Goal: Task Accomplishment & Management: Use online tool/utility

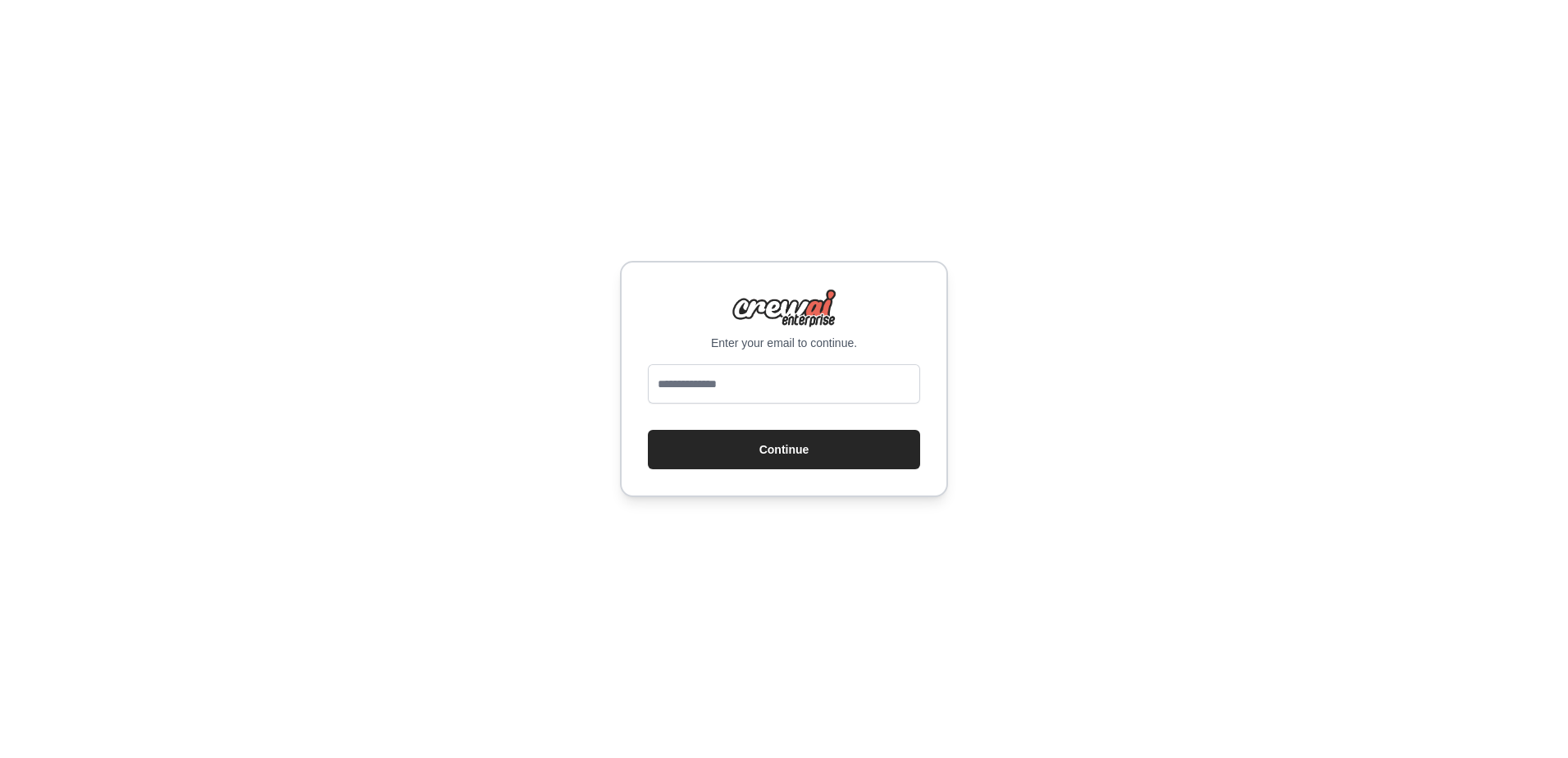
type input "**********"
click at [767, 453] on button "Continue" at bounding box center [784, 449] width 272 height 40
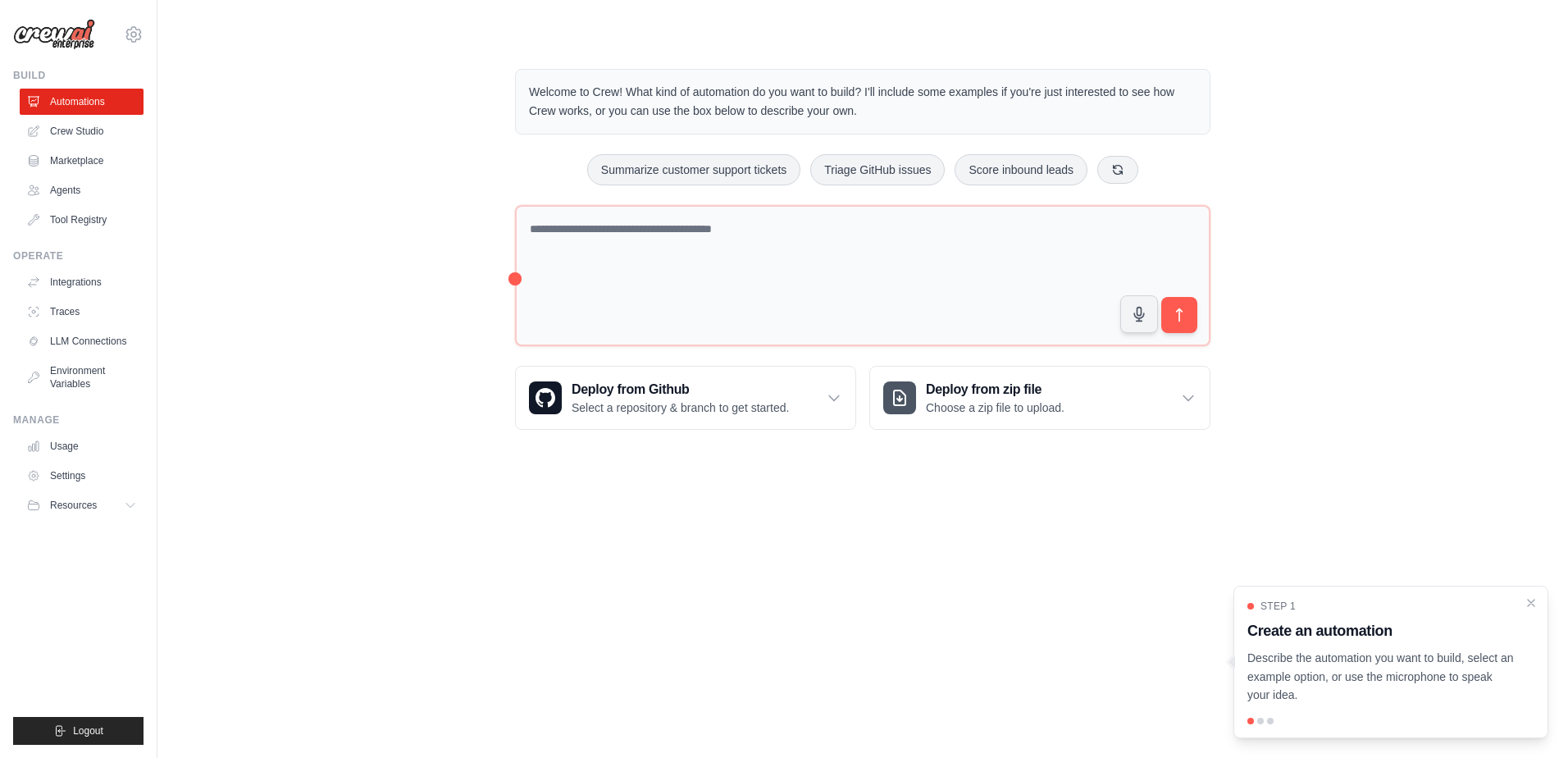
click at [226, 444] on div "Welcome to Crew! What kind of automation do you want to build? I'll include som…" at bounding box center [862, 249] width 1358 height 414
click at [99, 140] on link "Crew Studio" at bounding box center [83, 132] width 124 height 26
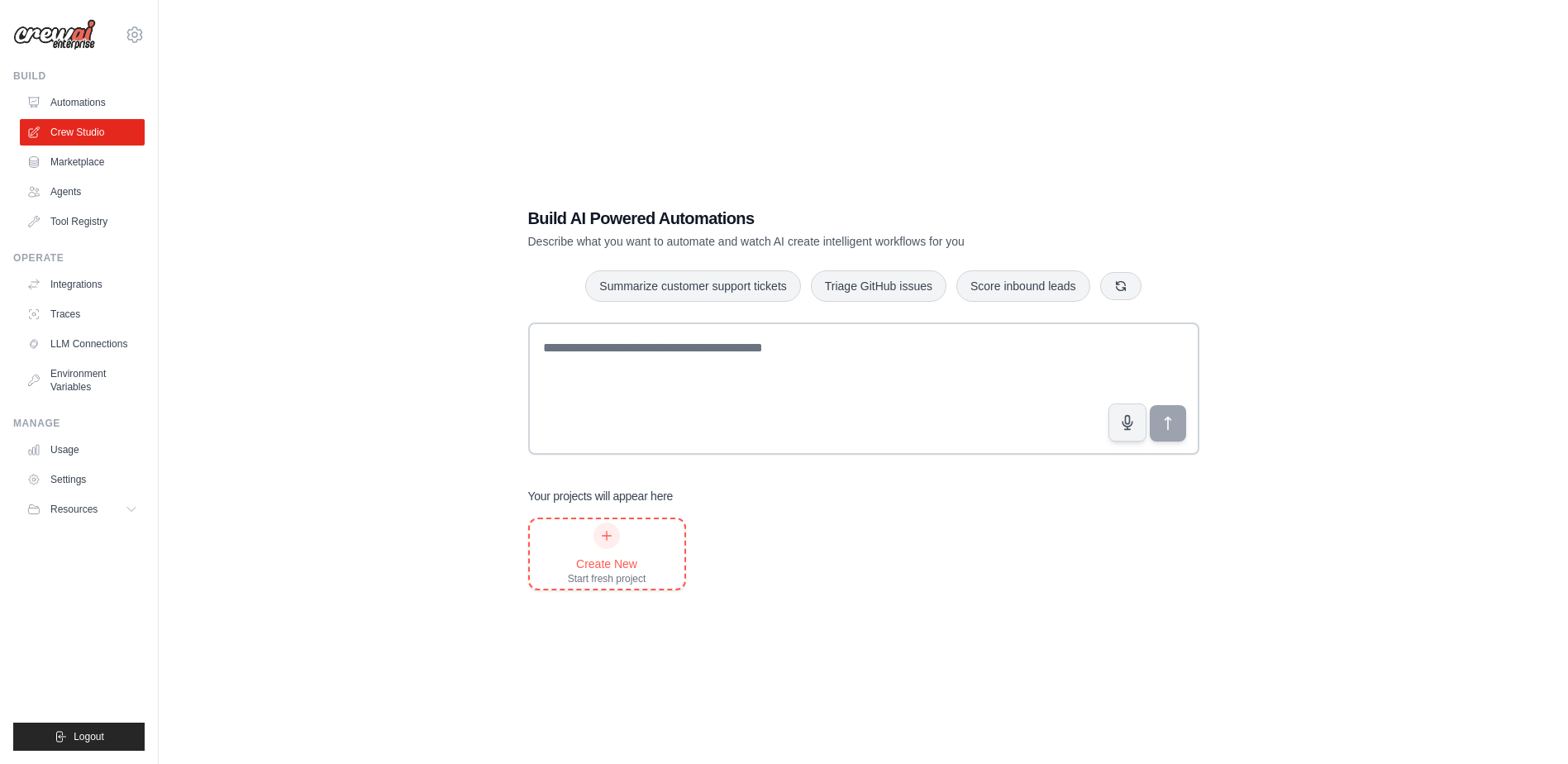
click at [624, 547] on div "Create New Start fresh project" at bounding box center [607, 554] width 79 height 63
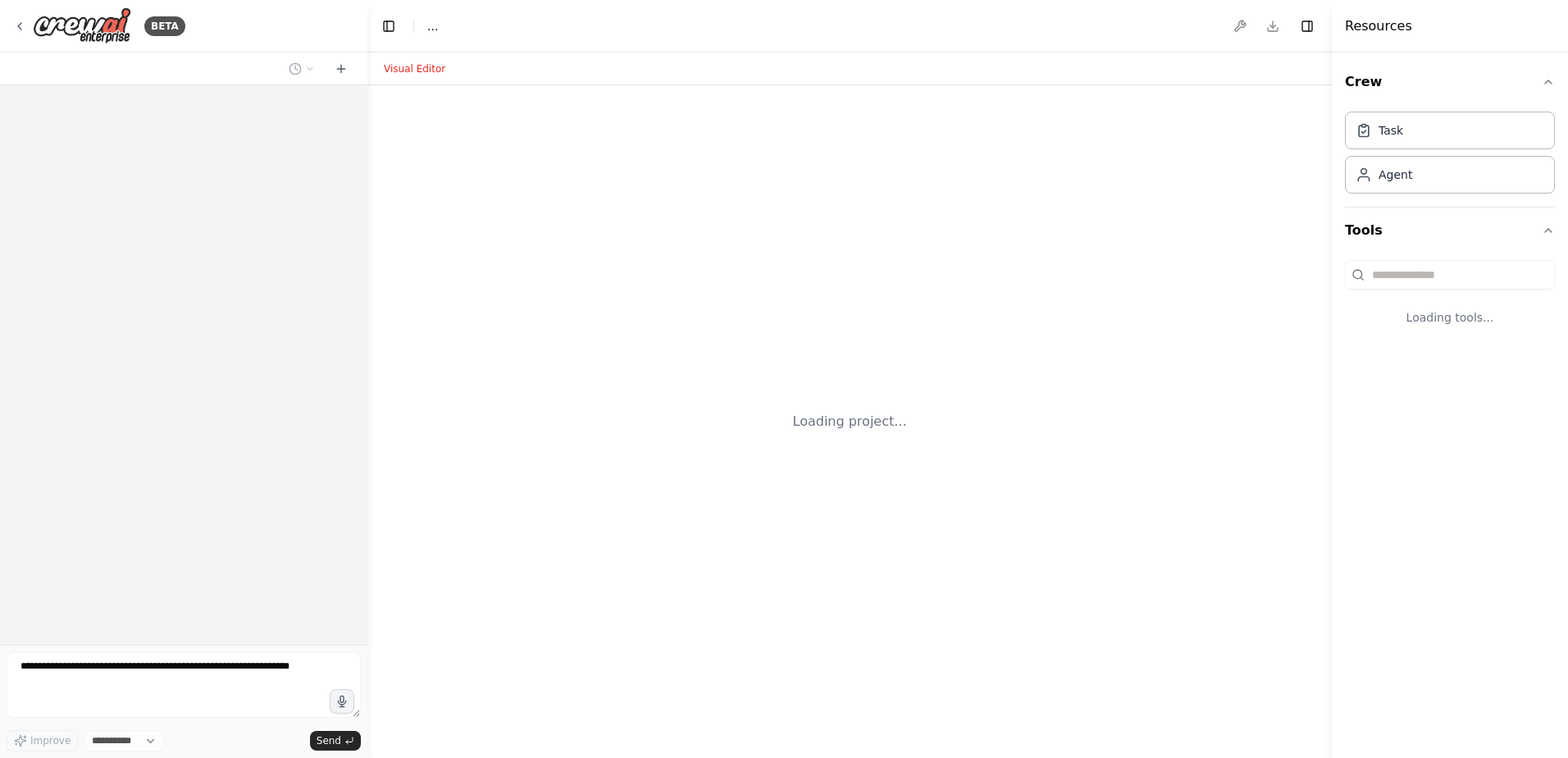
select select "****"
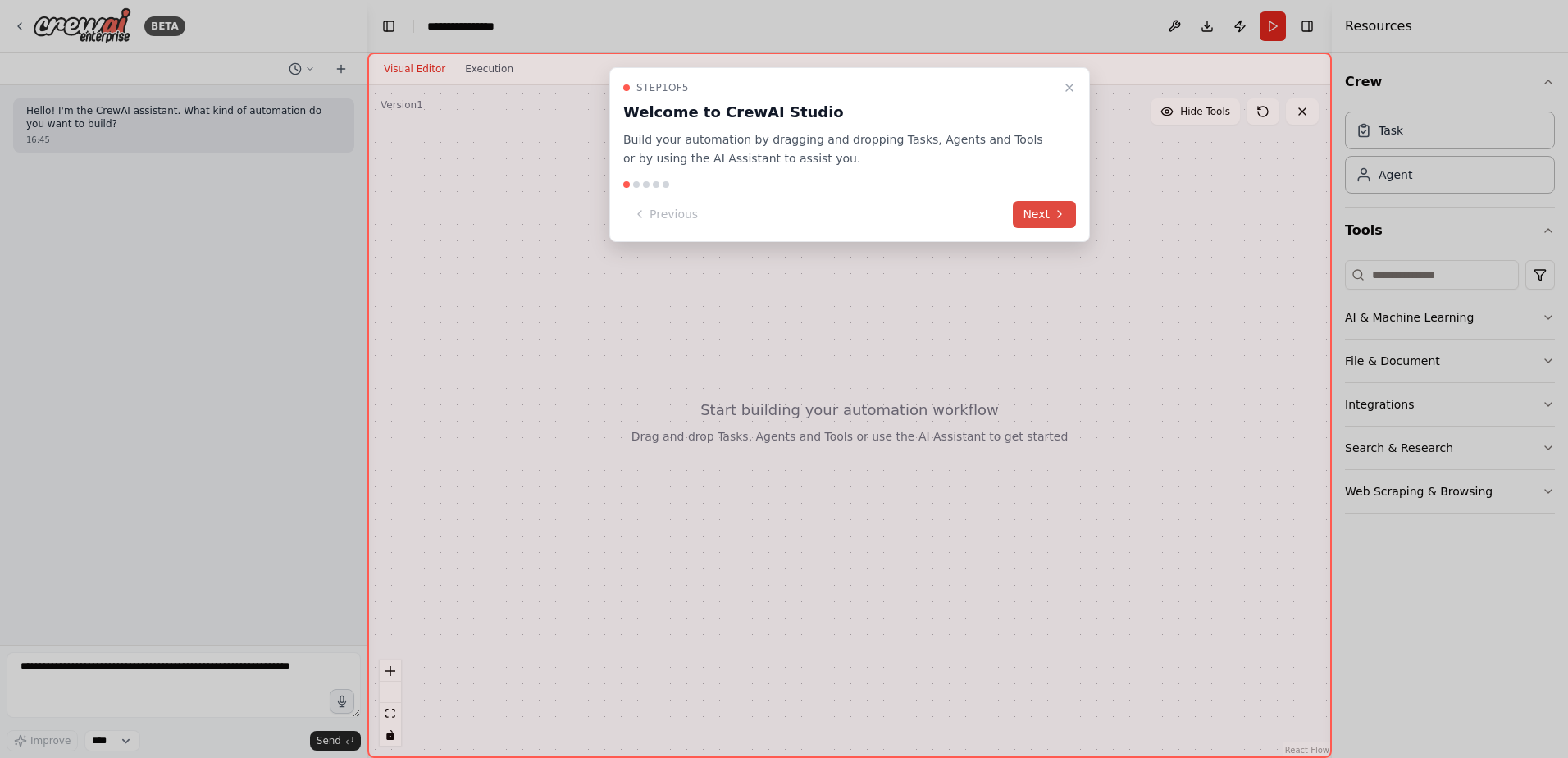
click at [1043, 211] on button "Next" at bounding box center [1044, 214] width 63 height 27
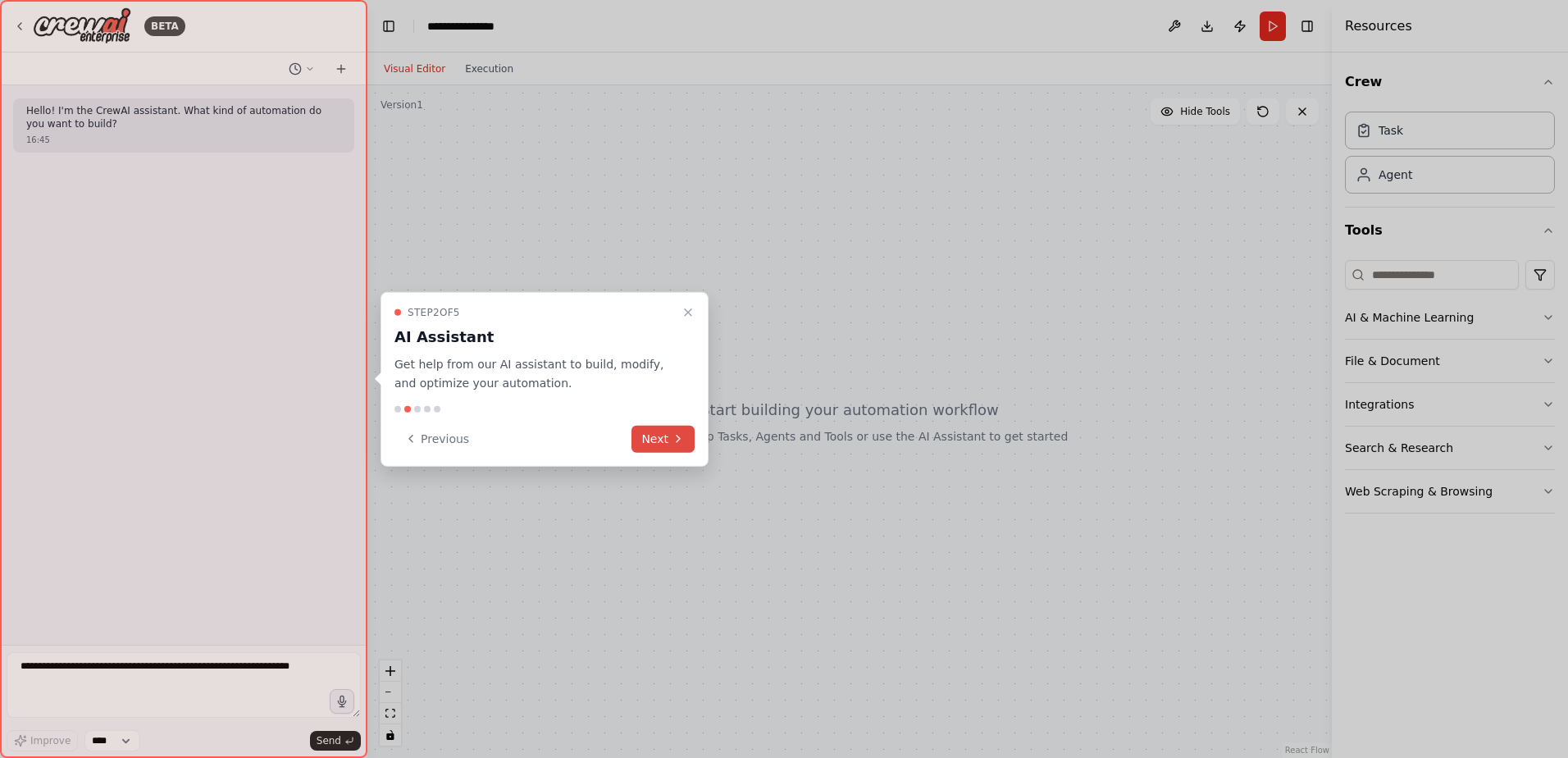
click at [655, 438] on button "Next" at bounding box center [663, 438] width 63 height 27
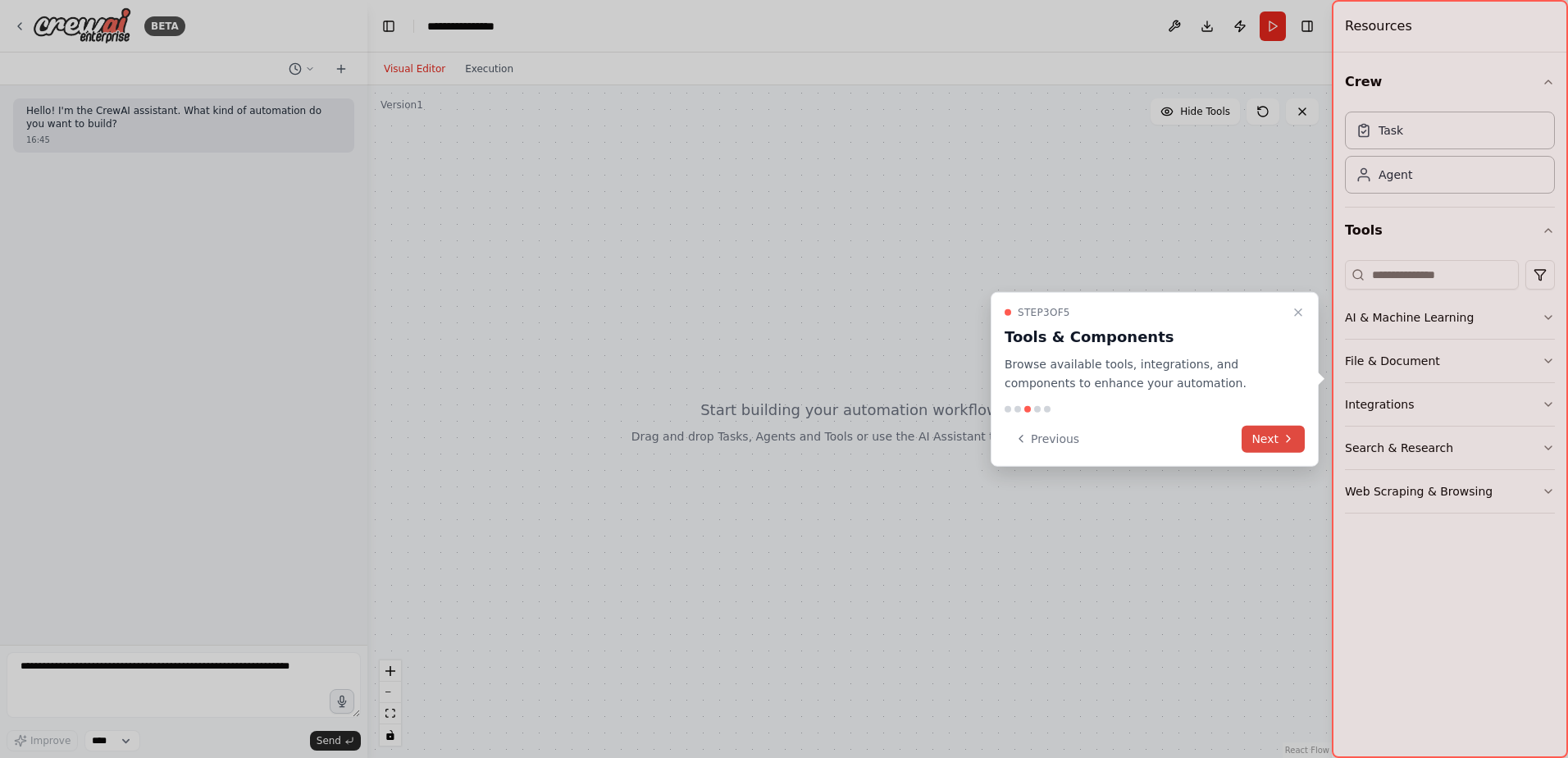
click at [1268, 447] on button "Next" at bounding box center [1273, 438] width 63 height 27
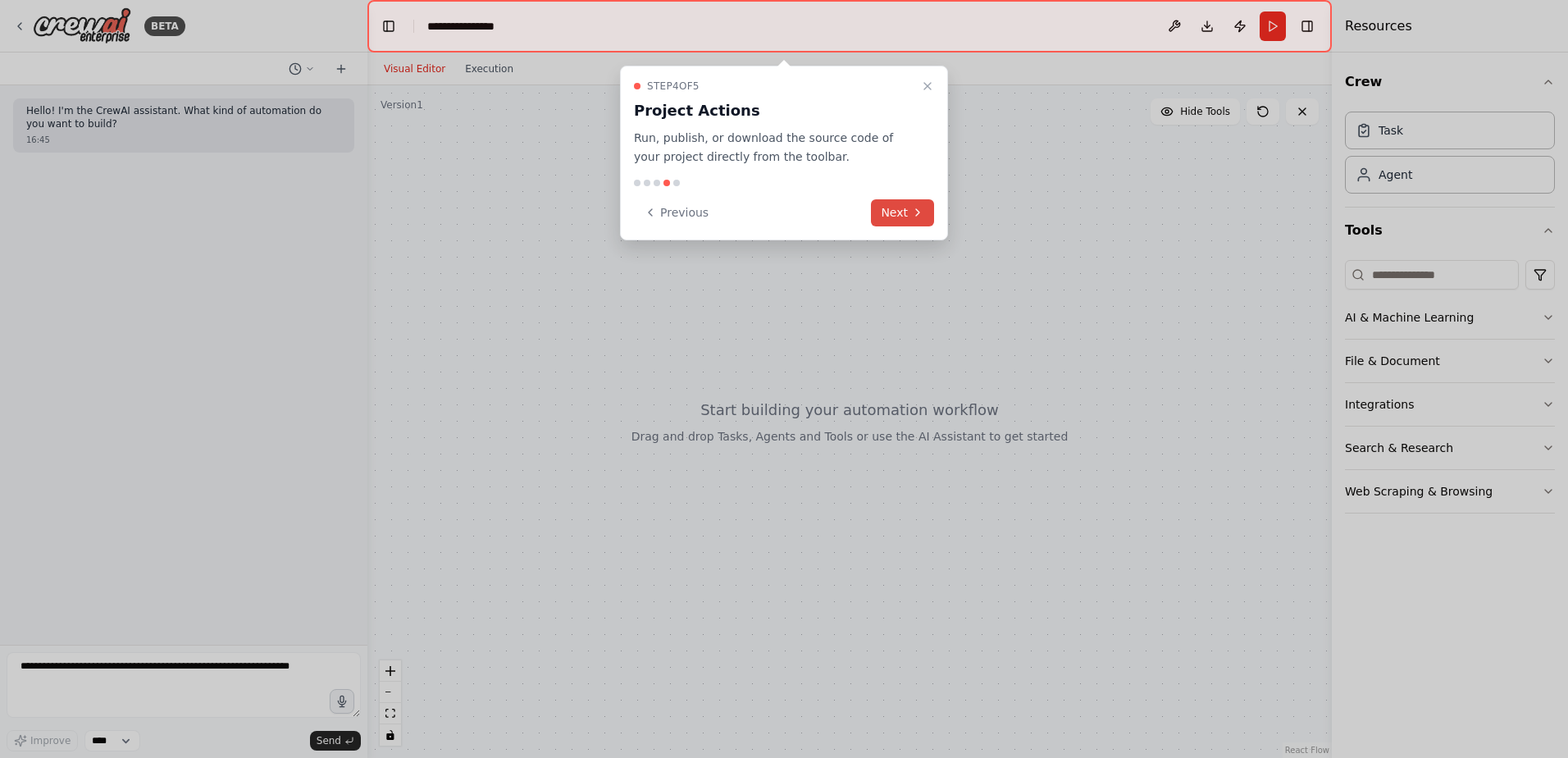
click at [900, 215] on button "Next" at bounding box center [902, 212] width 63 height 27
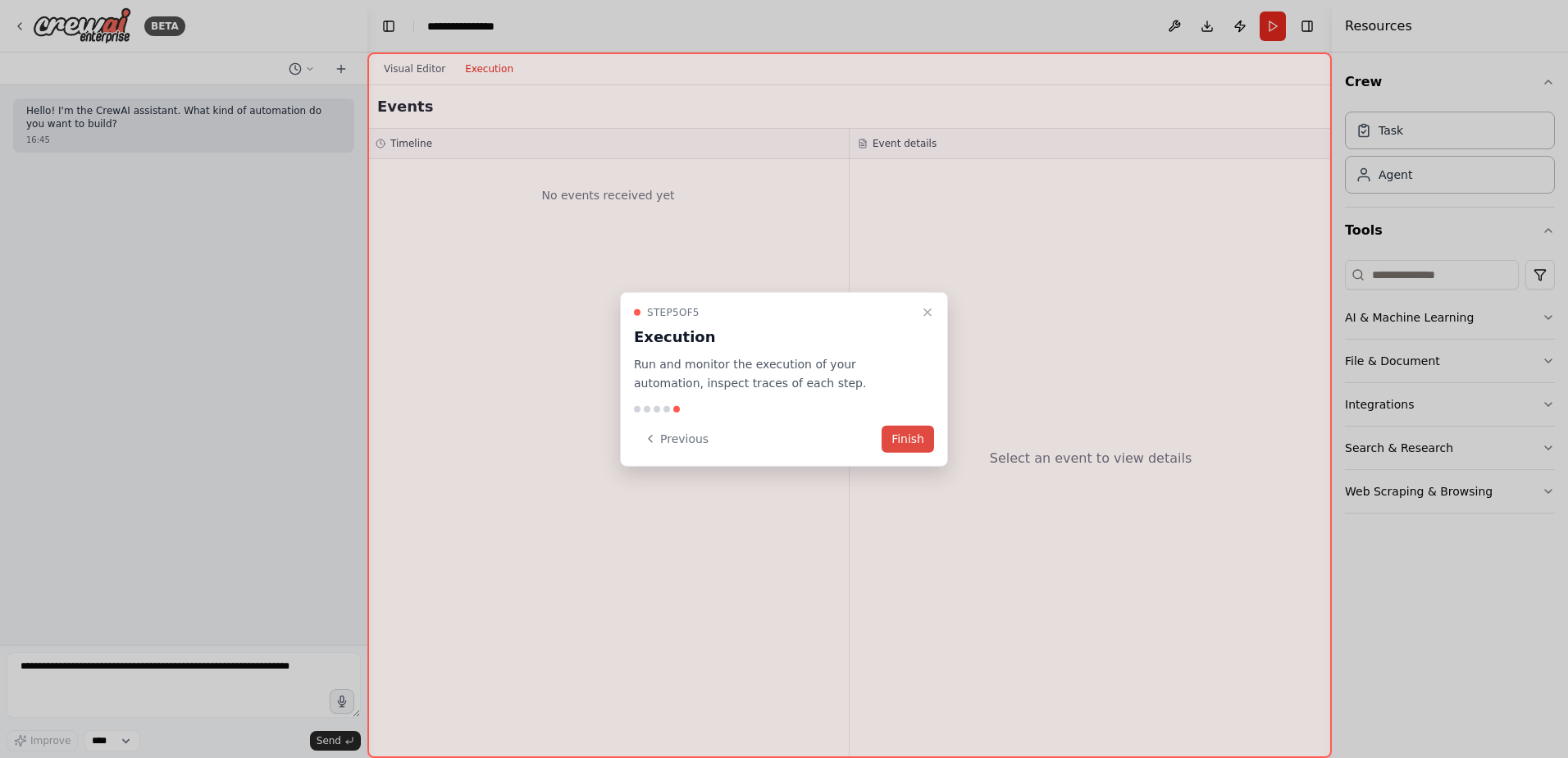
click at [899, 439] on button "Finish" at bounding box center [908, 438] width 53 height 27
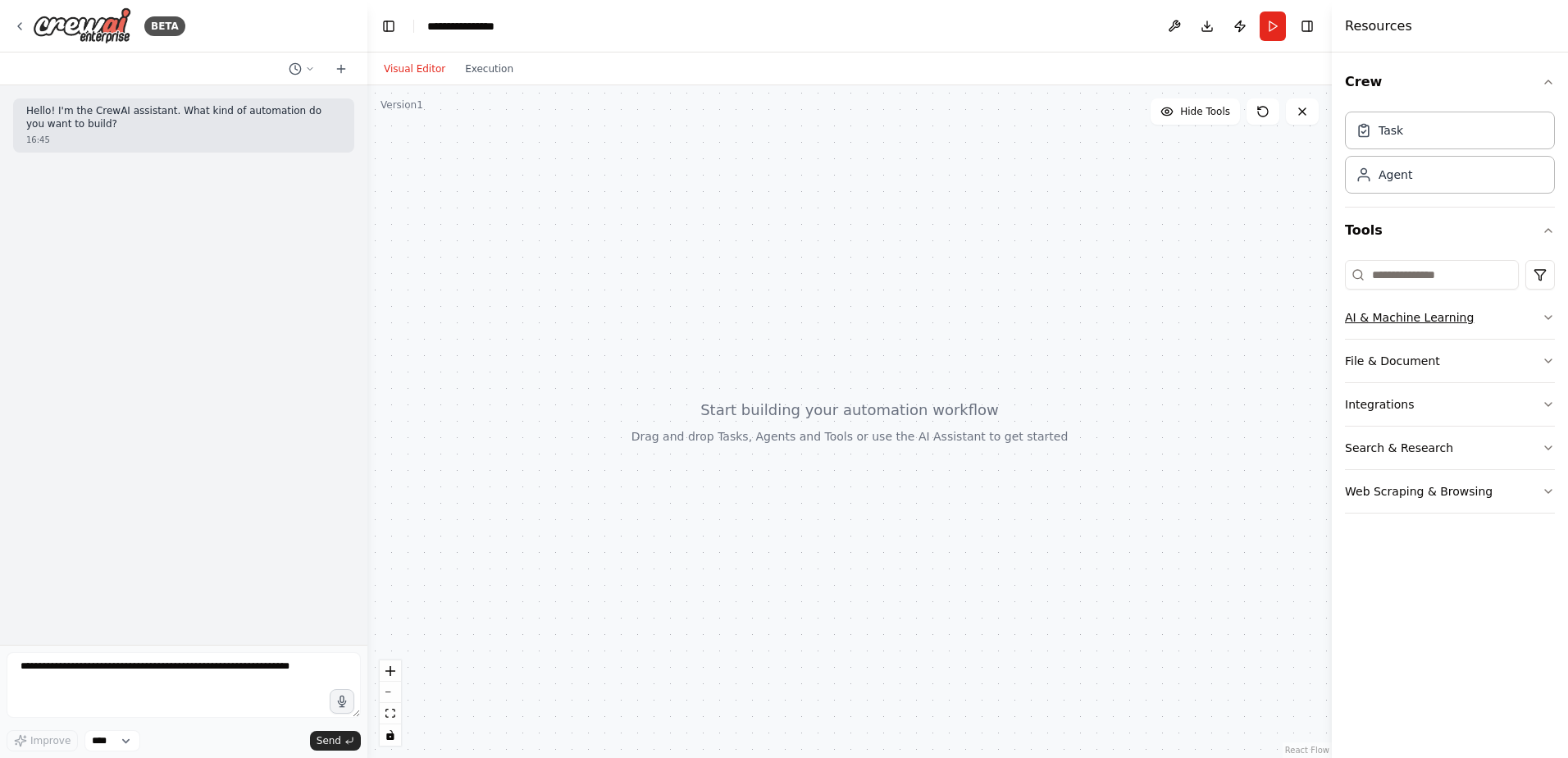
click at [1538, 317] on button "AI & Machine Learning" at bounding box center [1450, 318] width 210 height 43
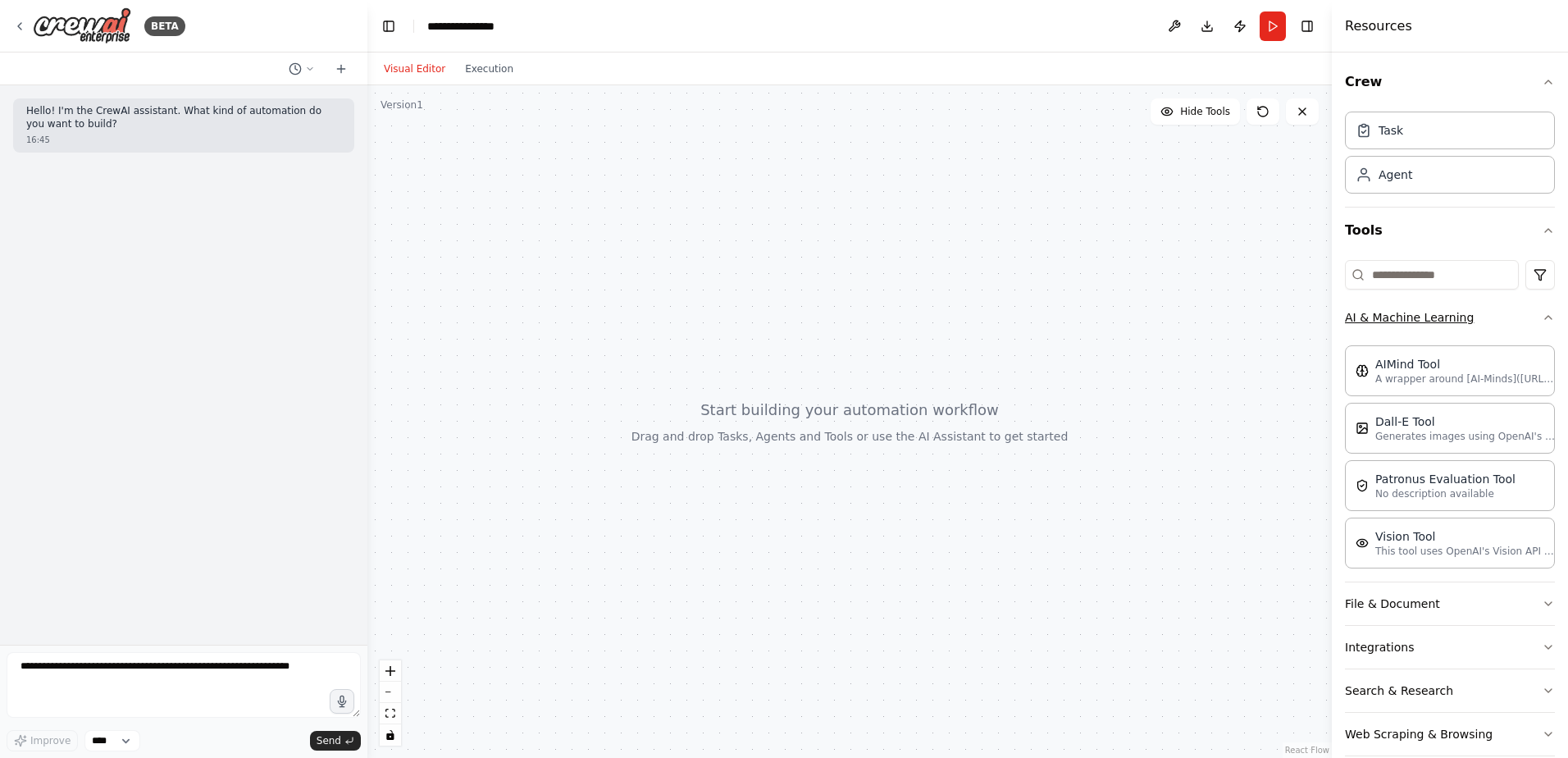
click at [1542, 317] on icon "button" at bounding box center [1548, 318] width 13 height 13
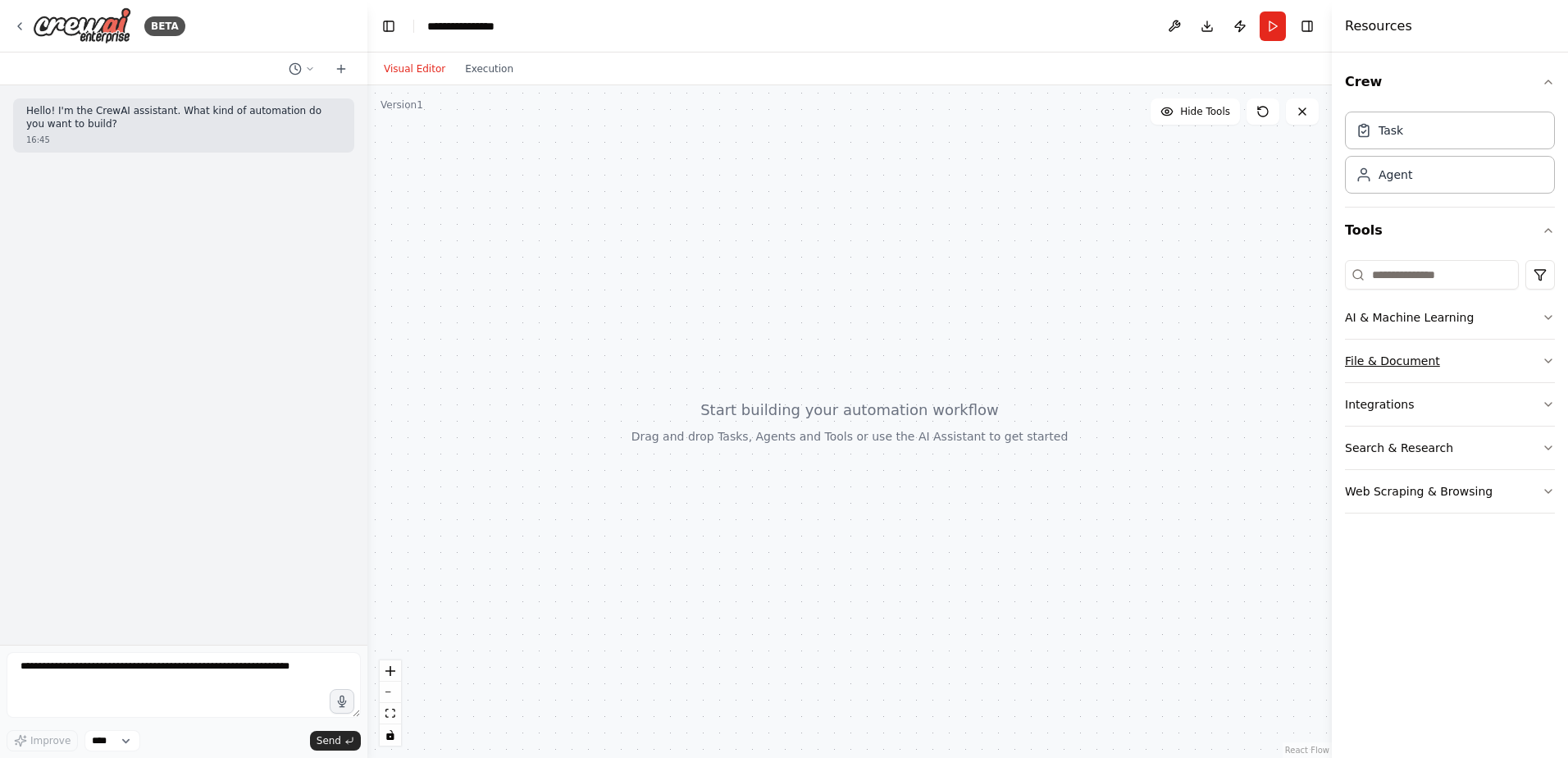
click at [1538, 369] on button "File & Document" at bounding box center [1450, 361] width 210 height 43
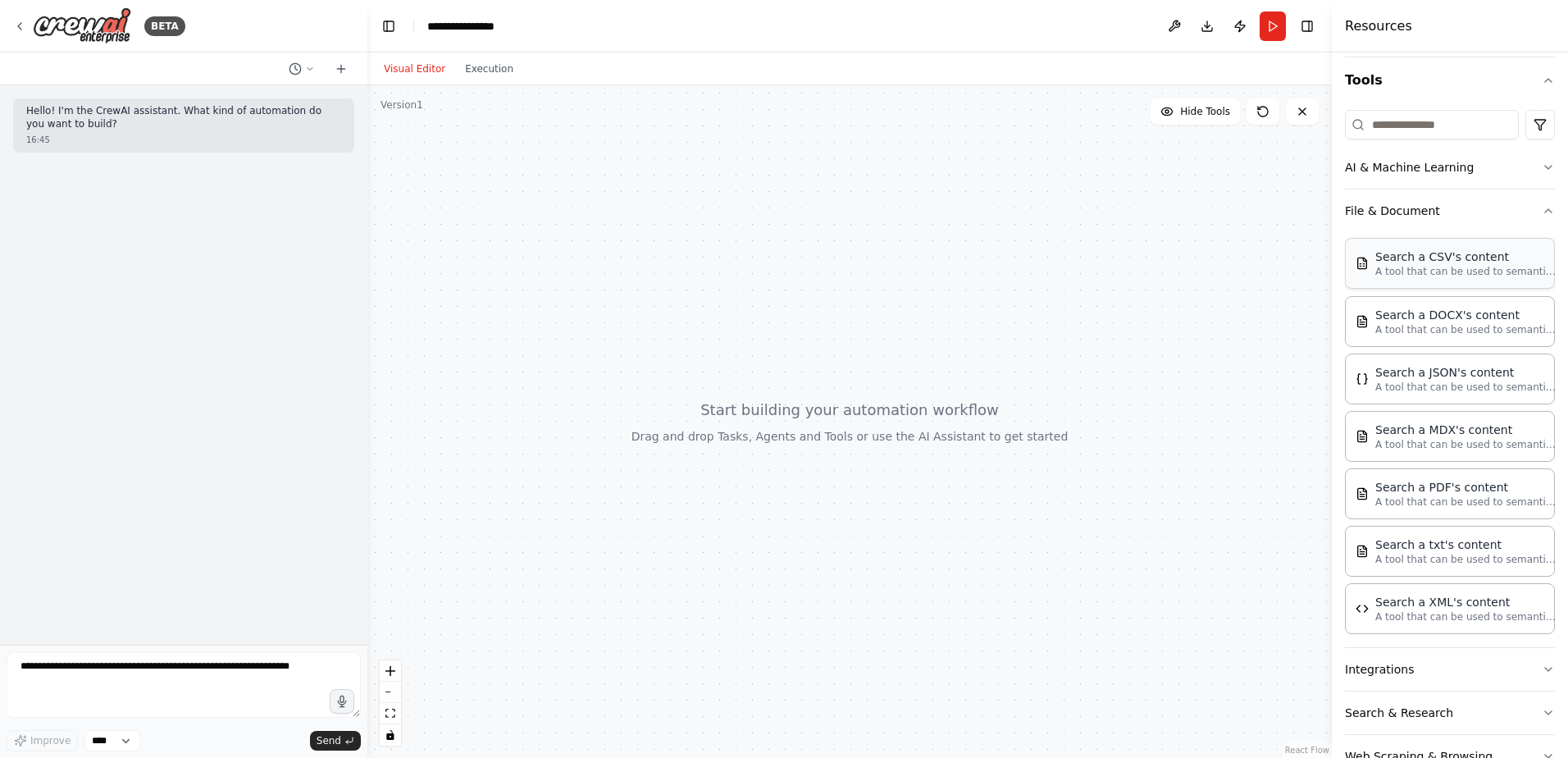
scroll to position [197, 0]
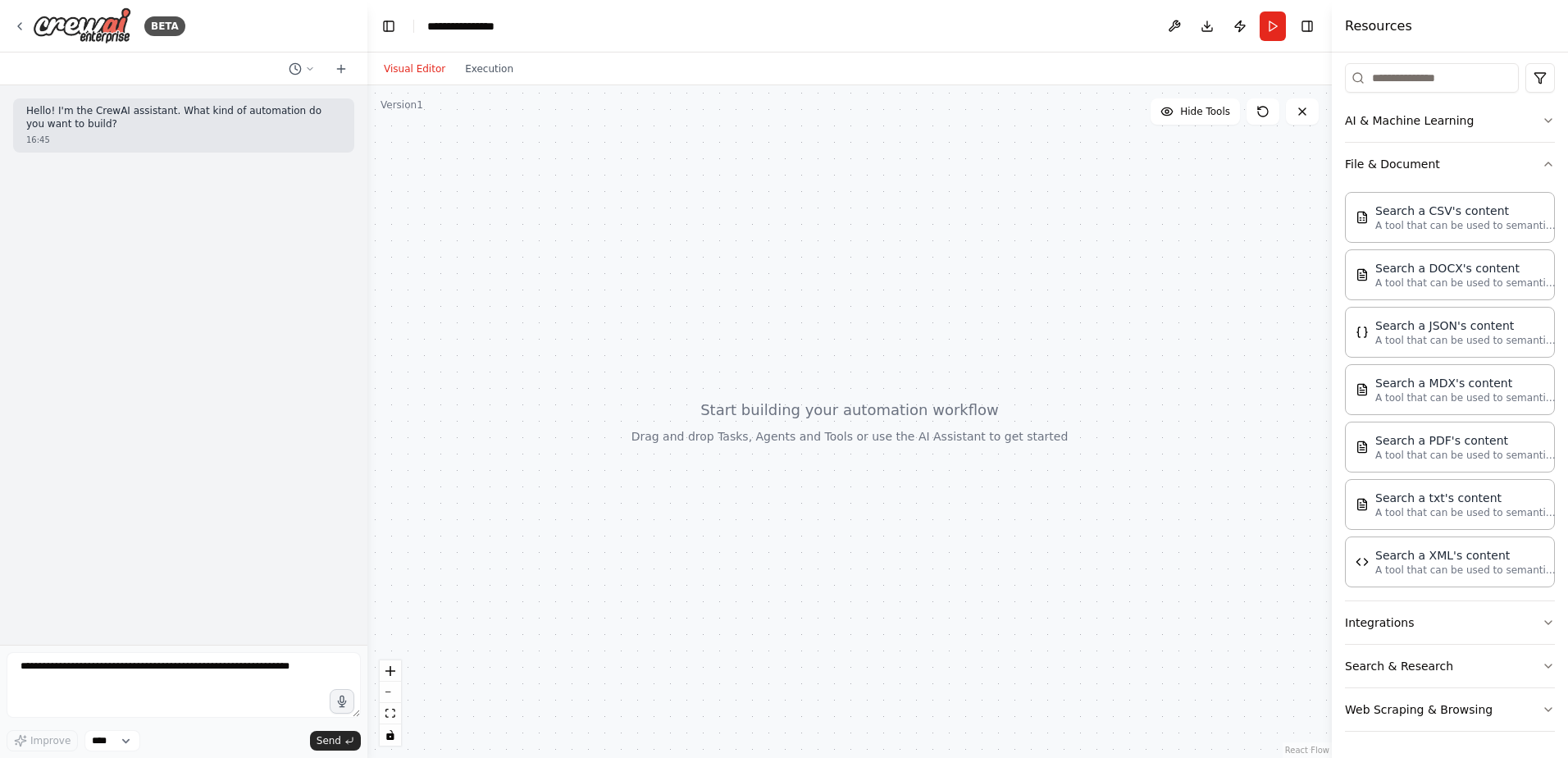
click at [1542, 168] on div "Crew Task Agent Tools AI & Machine Learning File & Document Search a CSV's cont…" at bounding box center [1450, 405] width 236 height 705
click at [1529, 172] on button "File & Document" at bounding box center [1450, 164] width 210 height 43
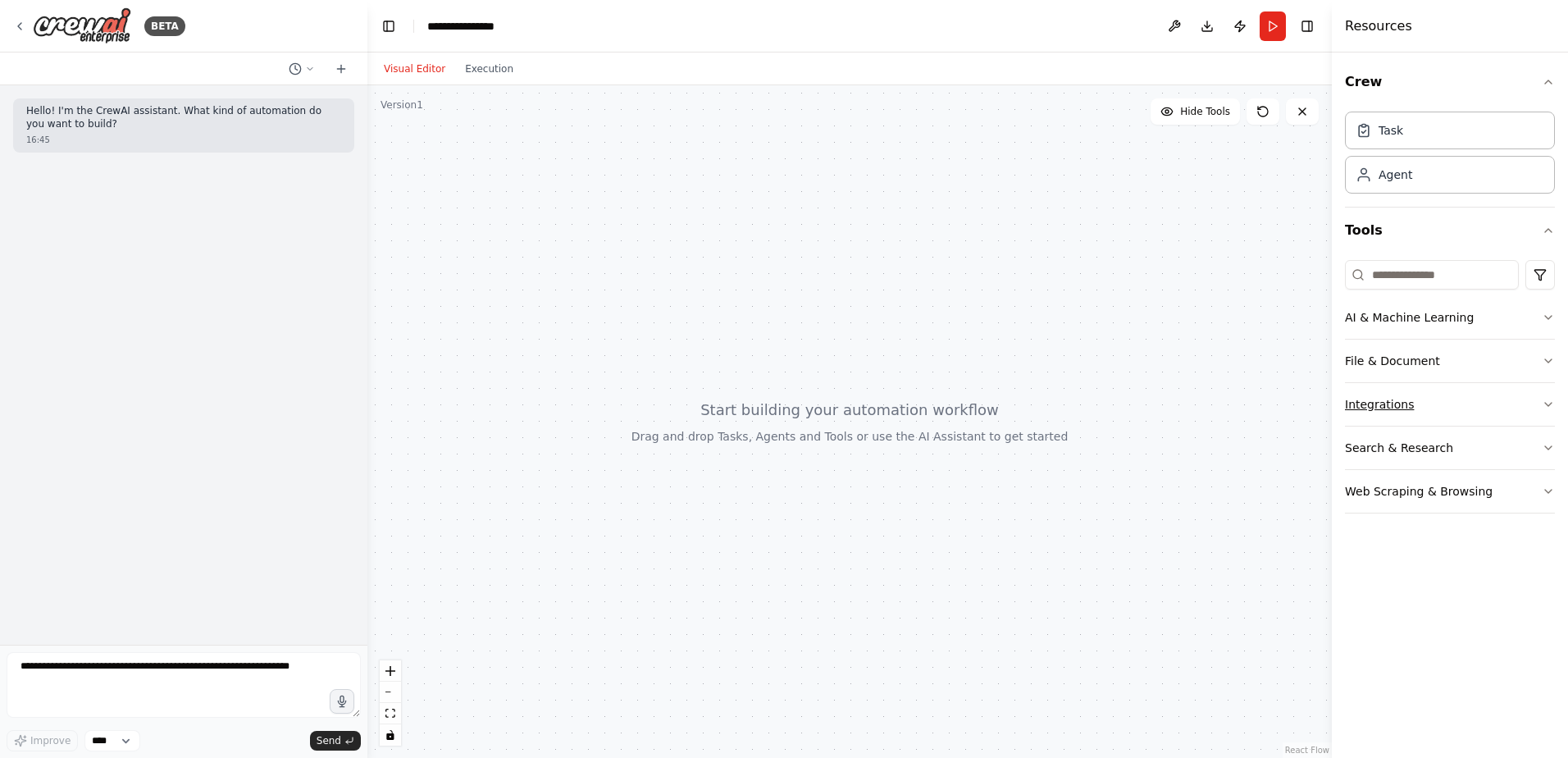
click at [1538, 406] on button "Integrations" at bounding box center [1450, 405] width 210 height 43
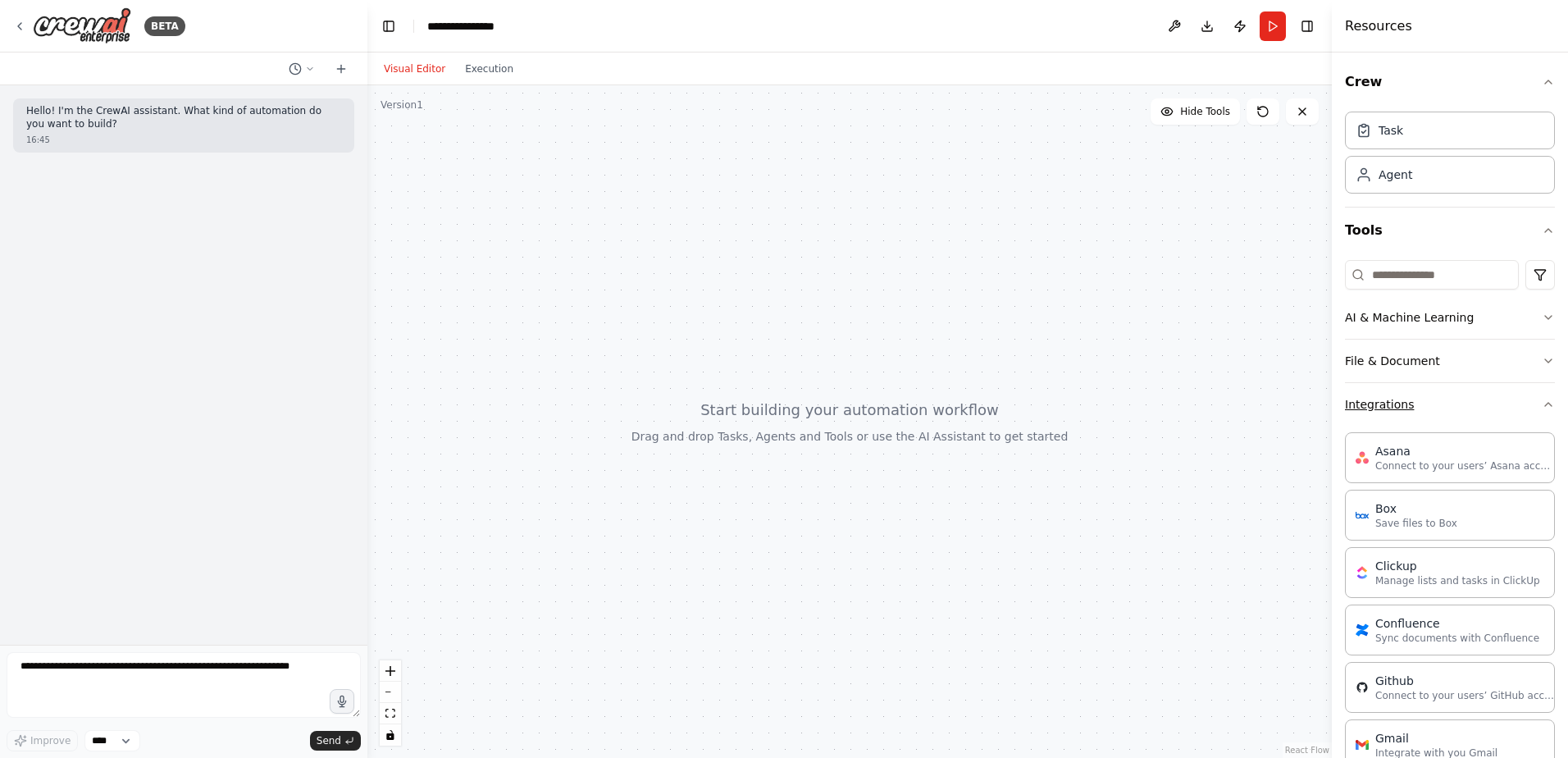
click at [1542, 409] on icon "button" at bounding box center [1548, 405] width 13 height 13
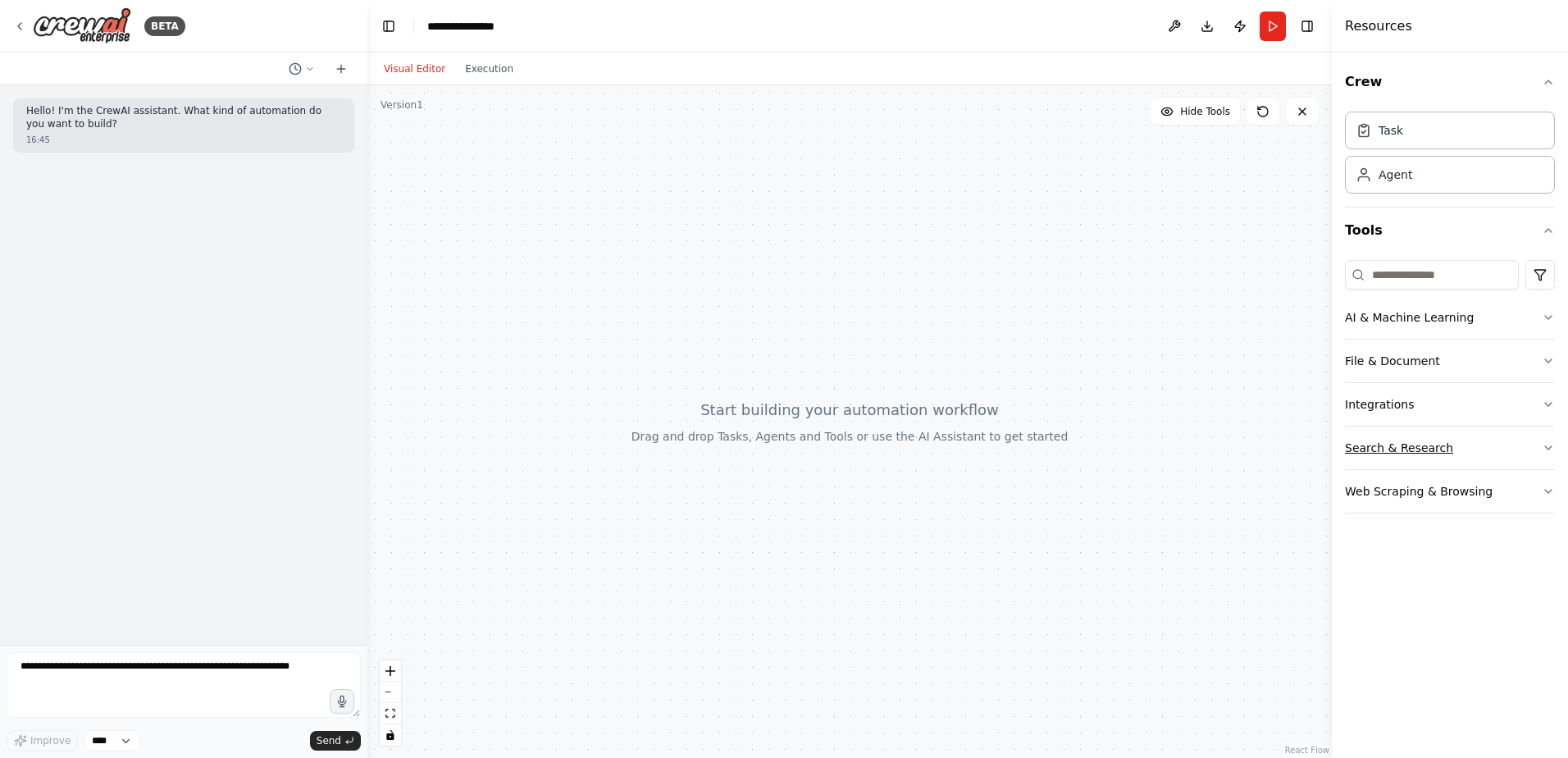
click at [1534, 450] on button "Search & Research" at bounding box center [1450, 448] width 210 height 43
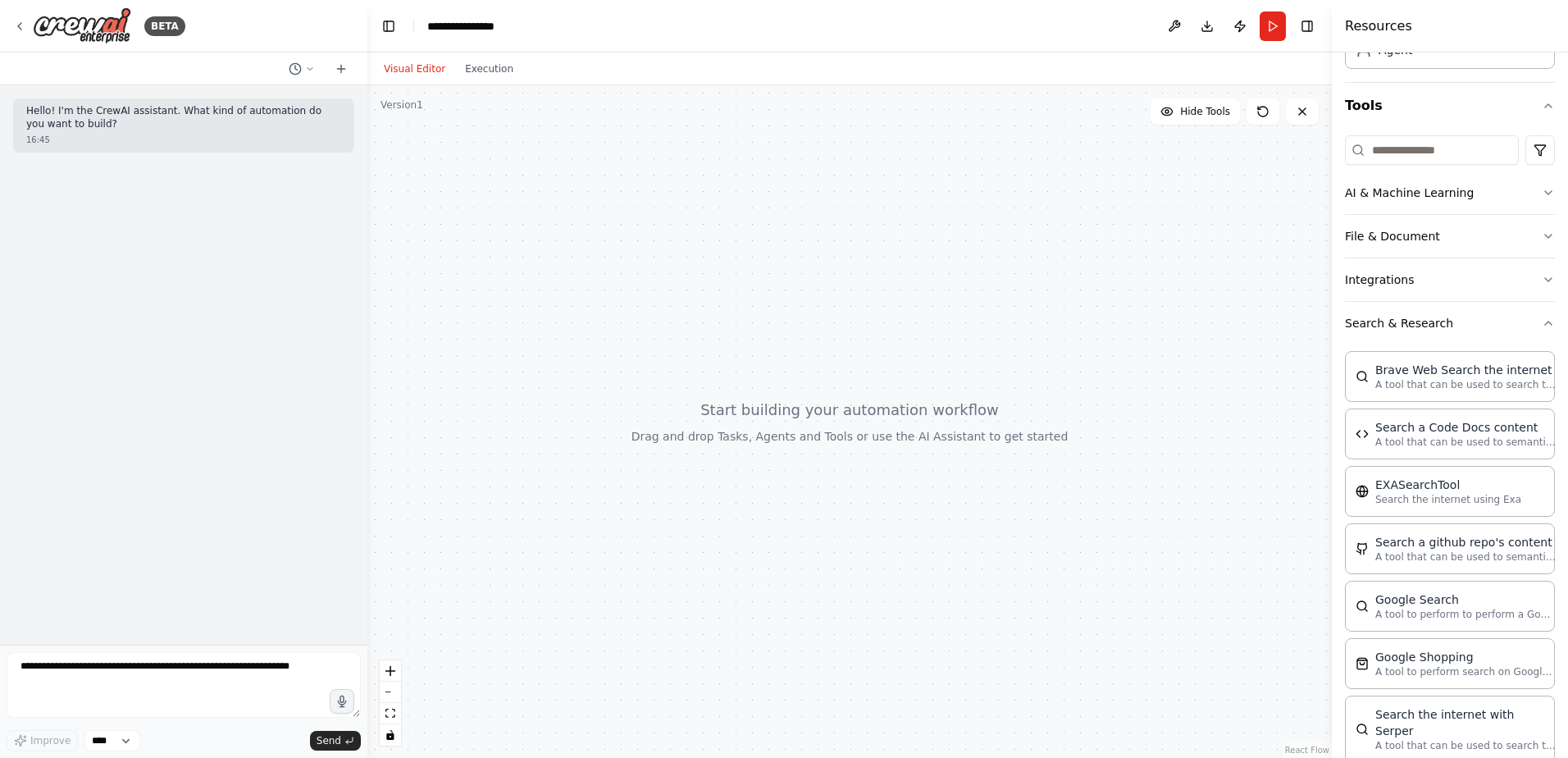
scroll to position [123, 0]
click at [1527, 344] on button "Search & Research" at bounding box center [1450, 325] width 210 height 43
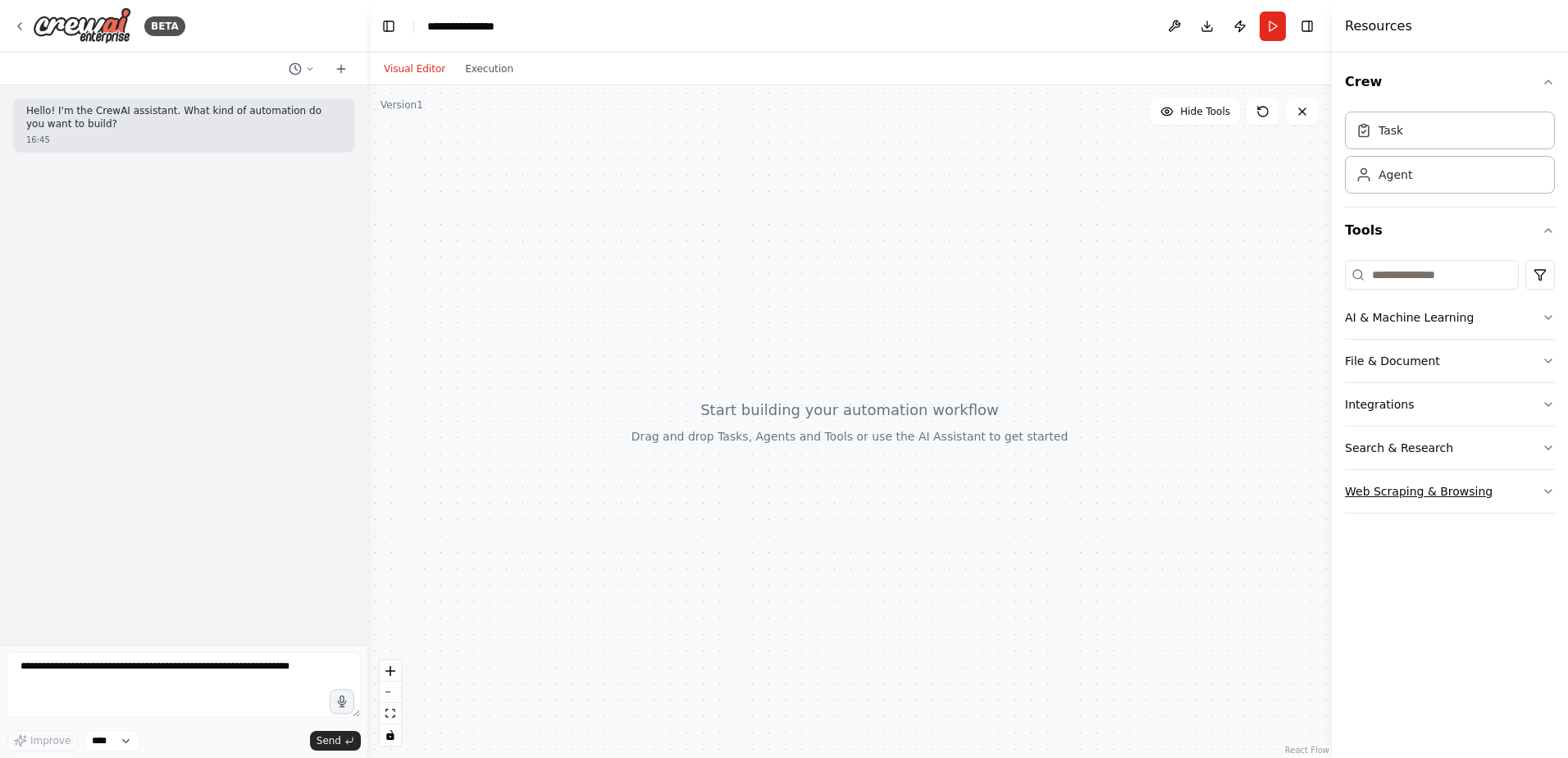
click at [1547, 498] on button "Web Scraping & Browsing" at bounding box center [1450, 491] width 210 height 43
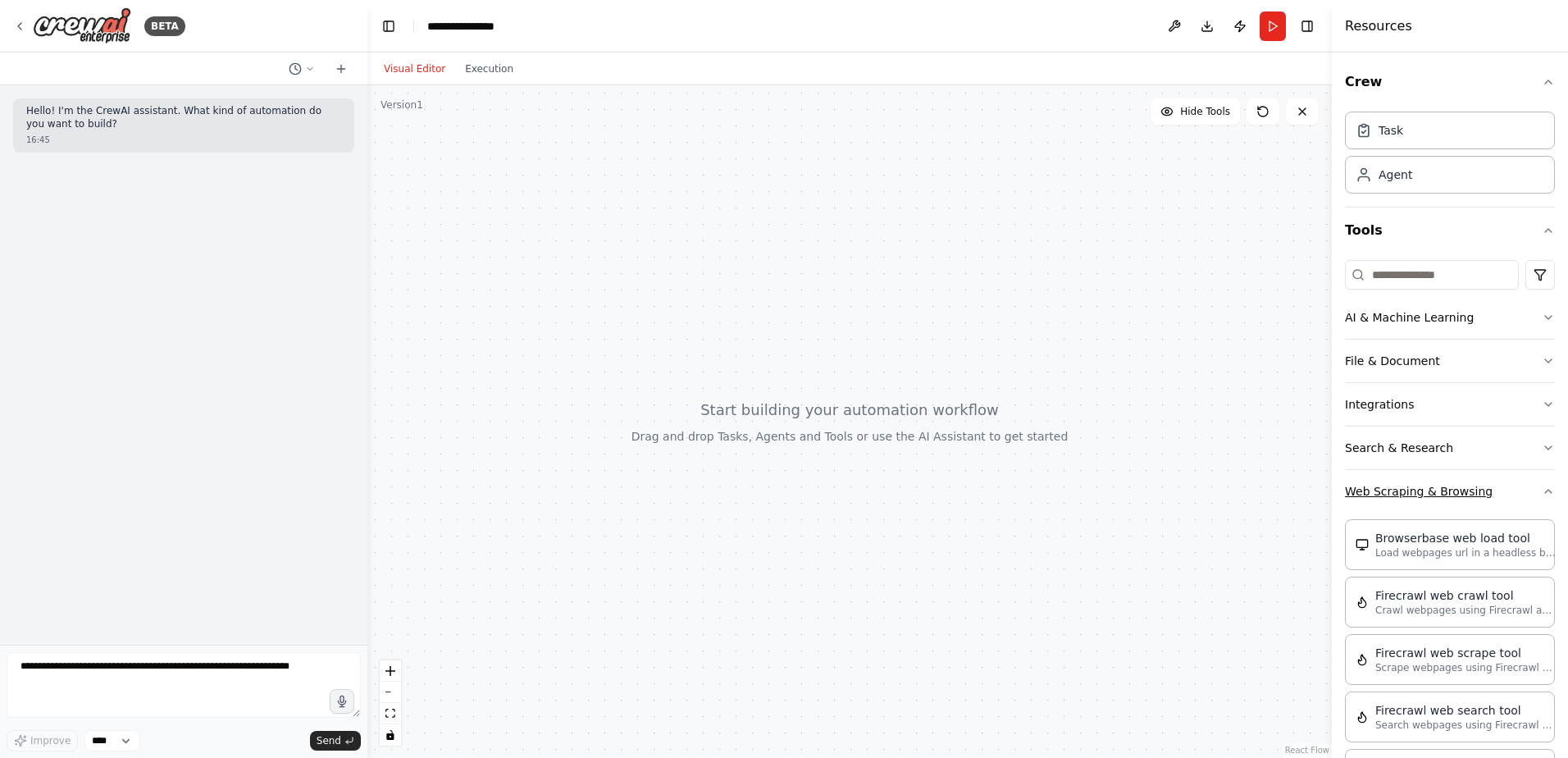
drag, startPoint x: 1539, startPoint y: 502, endPoint x: 1536, endPoint y: 483, distance: 19.2
click at [1538, 501] on button "Web Scraping & Browsing" at bounding box center [1450, 491] width 210 height 43
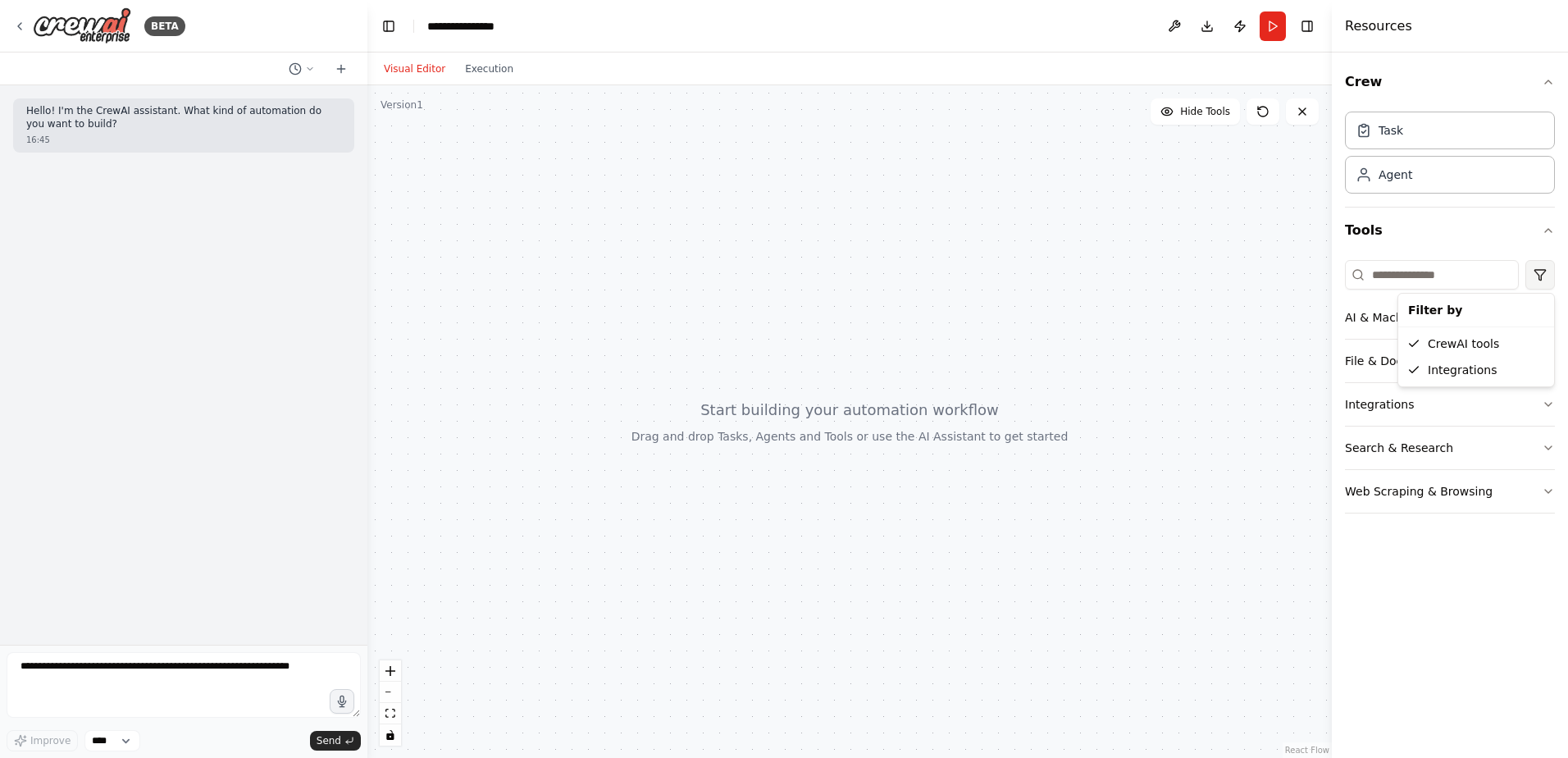
click at [1536, 278] on html "**********" at bounding box center [784, 379] width 1568 height 758
click at [1482, 279] on html "**********" at bounding box center [784, 379] width 1568 height 758
click at [1461, 281] on input at bounding box center [1431, 275] width 174 height 30
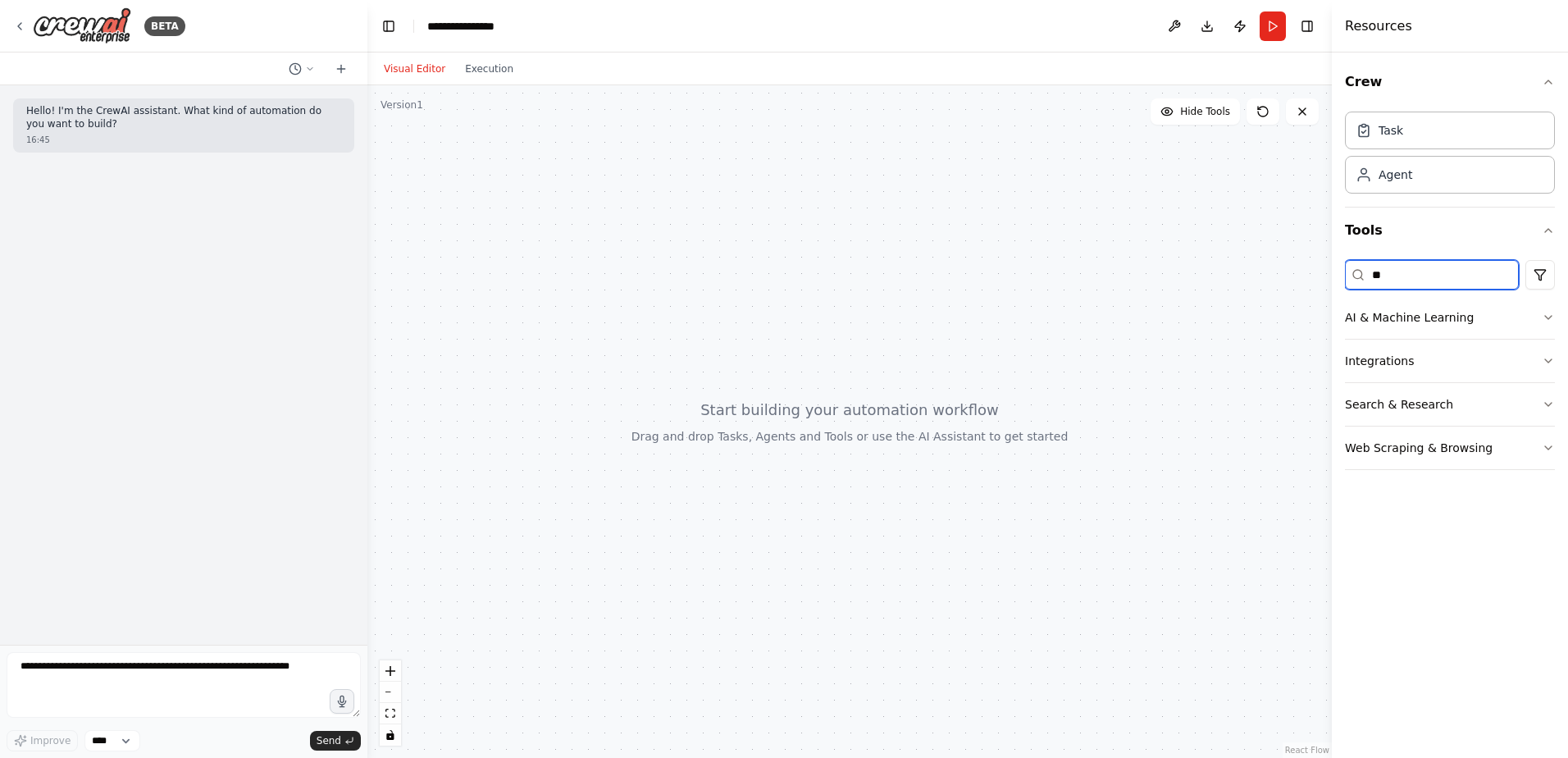
type input "*"
click at [1407, 132] on div "Task" at bounding box center [1450, 130] width 210 height 38
click at [1406, 135] on div "Task" at bounding box center [1450, 130] width 210 height 38
click at [1555, 85] on div "Crew Task Agent Tools AI & Machine Learning File & Document Integrations Search…" at bounding box center [1450, 405] width 236 height 705
click at [1547, 83] on icon "button" at bounding box center [1548, 82] width 13 height 13
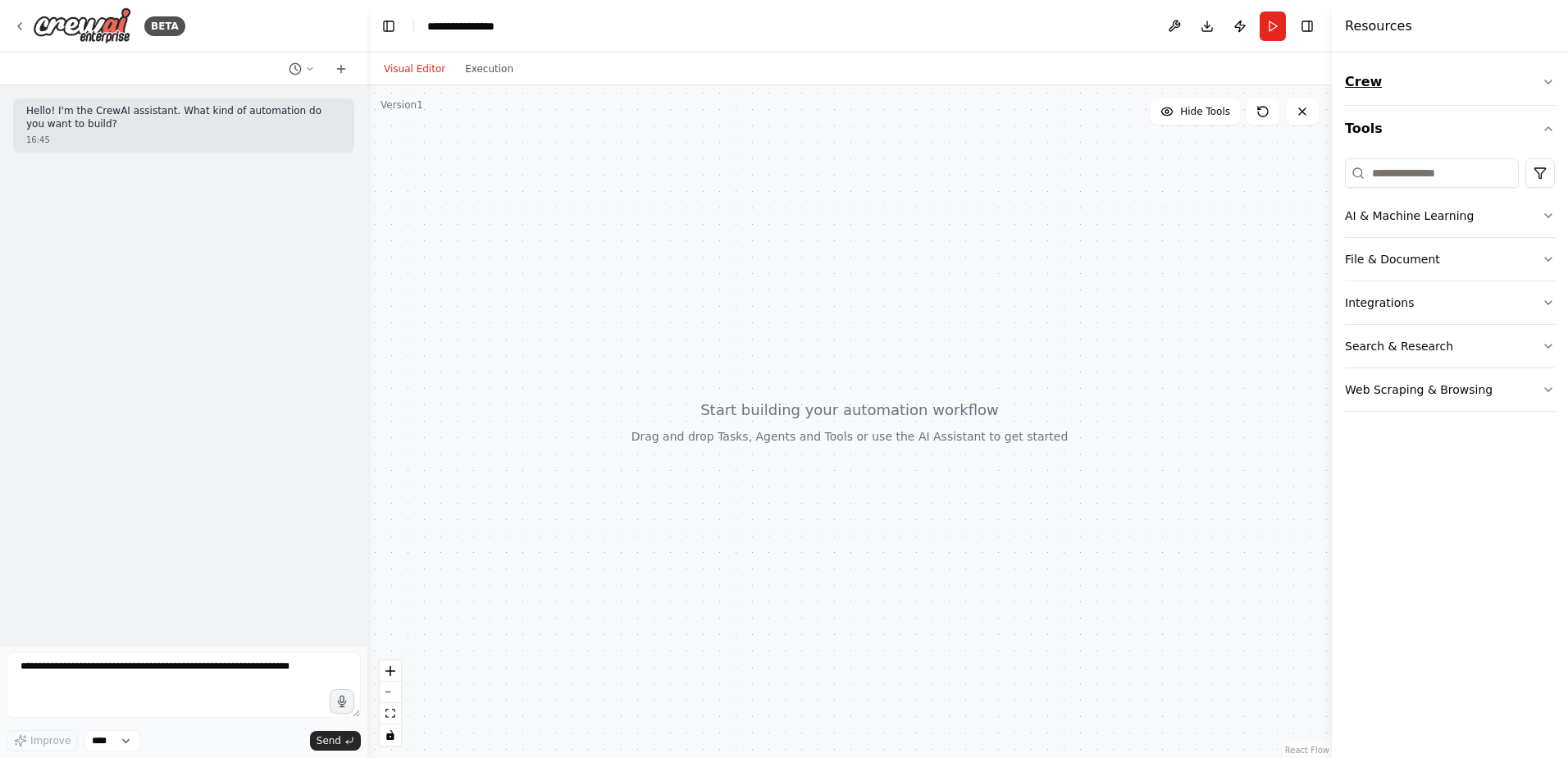
click at [1547, 83] on icon "button" at bounding box center [1548, 82] width 7 height 3
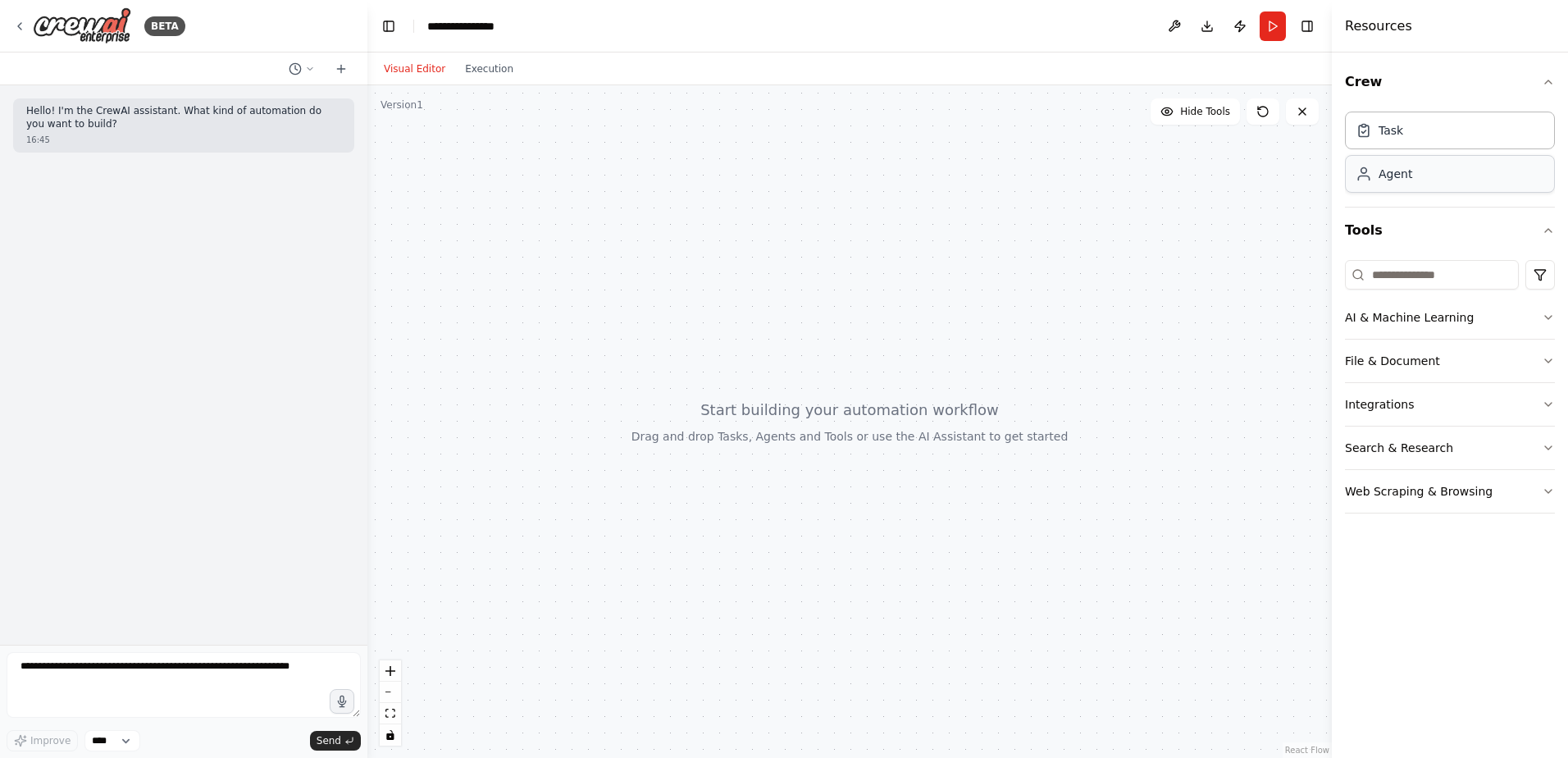
click at [1410, 183] on div "Agent" at bounding box center [1450, 174] width 210 height 38
drag, startPoint x: 1409, startPoint y: 183, endPoint x: 1406, endPoint y: 241, distance: 58.1
click at [1403, 266] on div "Crew Task Agent Tools AI & Machine Learning File & Document Integrations Search…" at bounding box center [1450, 293] width 210 height 467
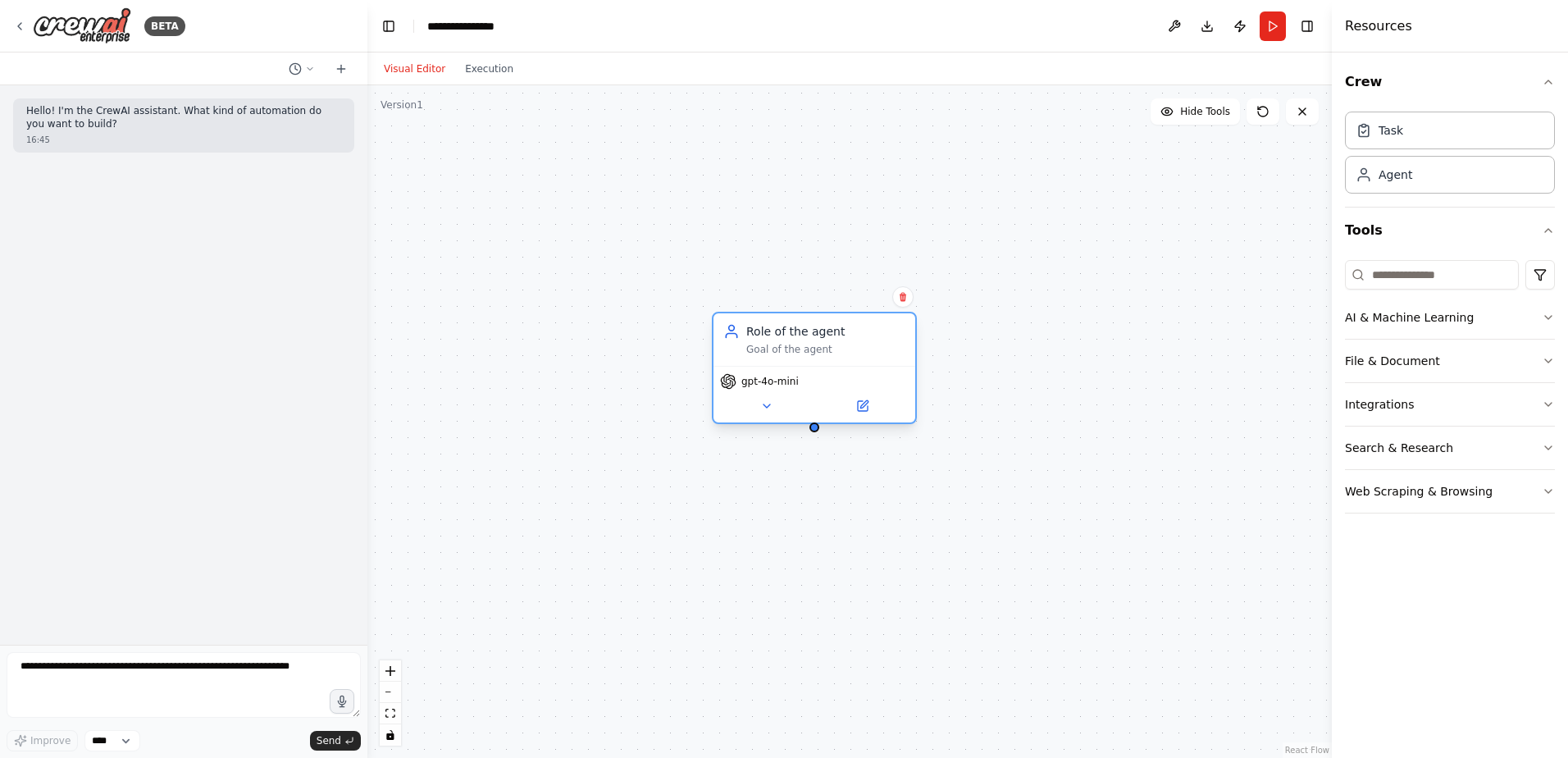
drag, startPoint x: 954, startPoint y: 339, endPoint x: 819, endPoint y: 346, distance: 135.2
click at [819, 346] on div "Role of the agent Goal of the agent" at bounding box center [825, 340] width 159 height 33
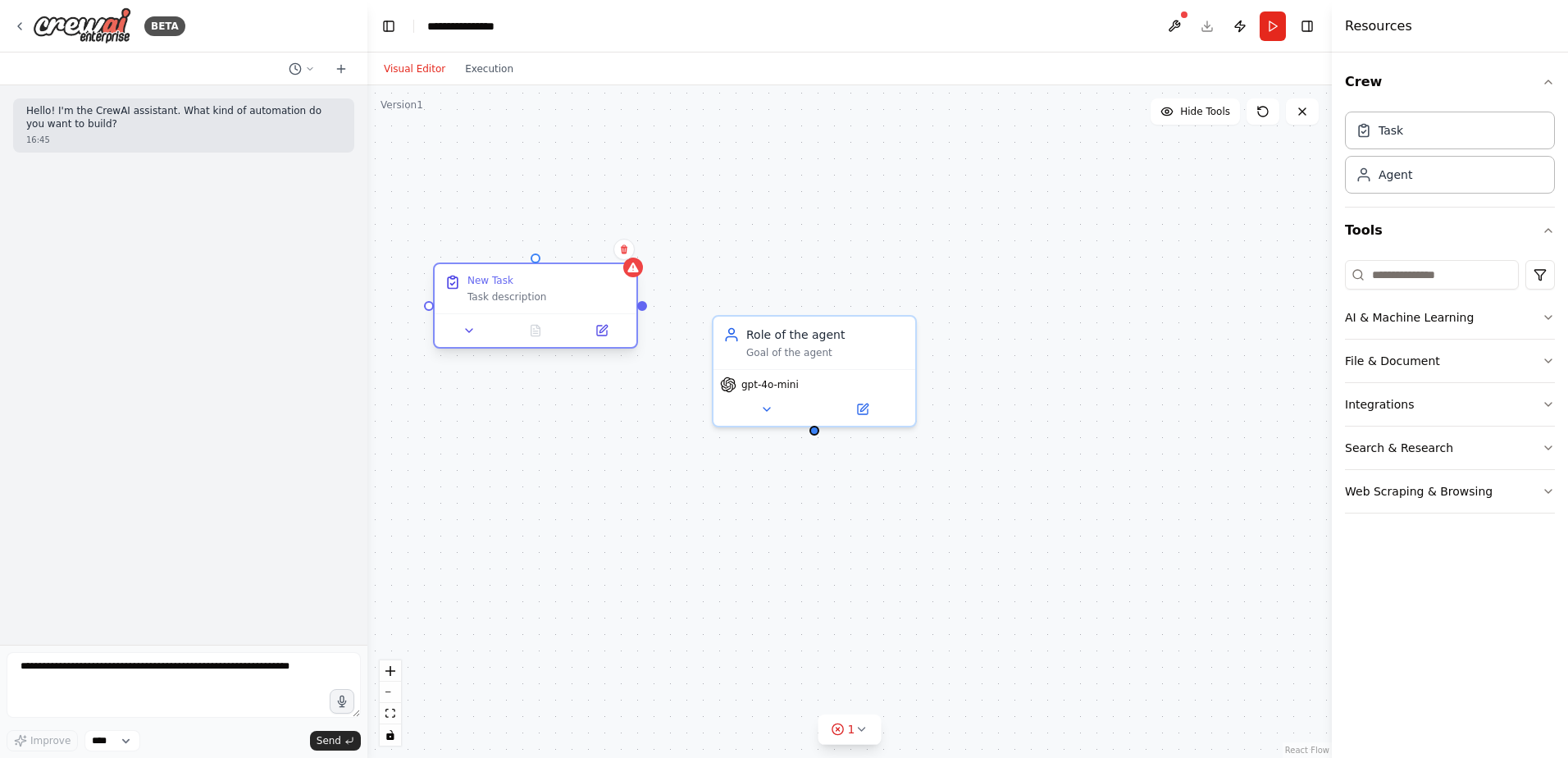
drag, startPoint x: 943, startPoint y: 235, endPoint x: 497, endPoint y: 314, distance: 452.9
click at [497, 287] on div "New Task" at bounding box center [546, 281] width 159 height 13
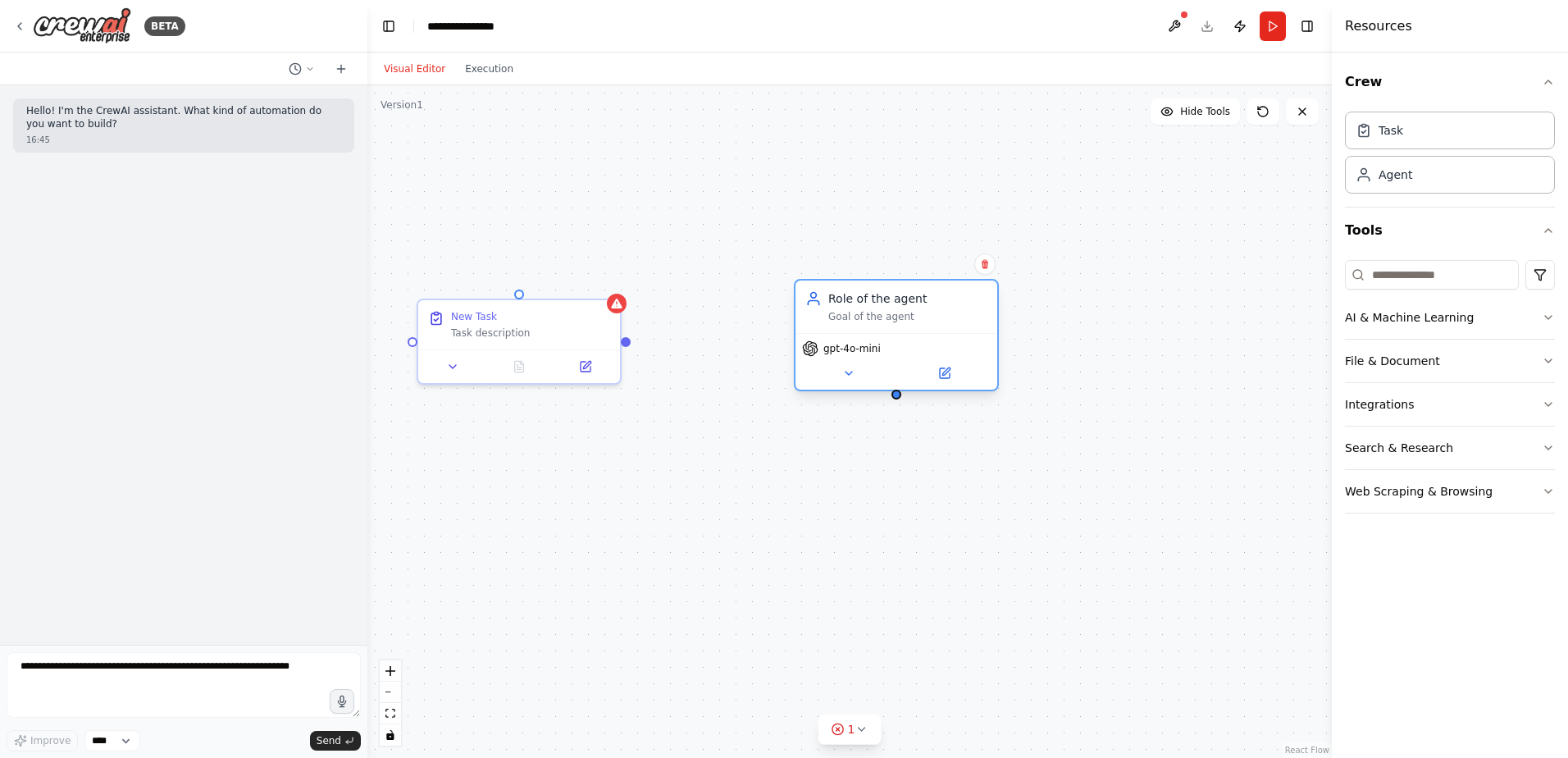
drag, startPoint x: 801, startPoint y: 346, endPoint x: 891, endPoint y: 311, distance: 96.6
click at [891, 311] on div "Goal of the agent" at bounding box center [907, 317] width 159 height 13
click at [624, 343] on div at bounding box center [626, 339] width 10 height 10
drag, startPoint x: 625, startPoint y: 340, endPoint x: 893, endPoint y: 398, distance: 274.2
click at [893, 398] on div "Role of the agent Goal of the agent gpt-4o-mini New Task Task description" at bounding box center [850, 422] width 965 height 673
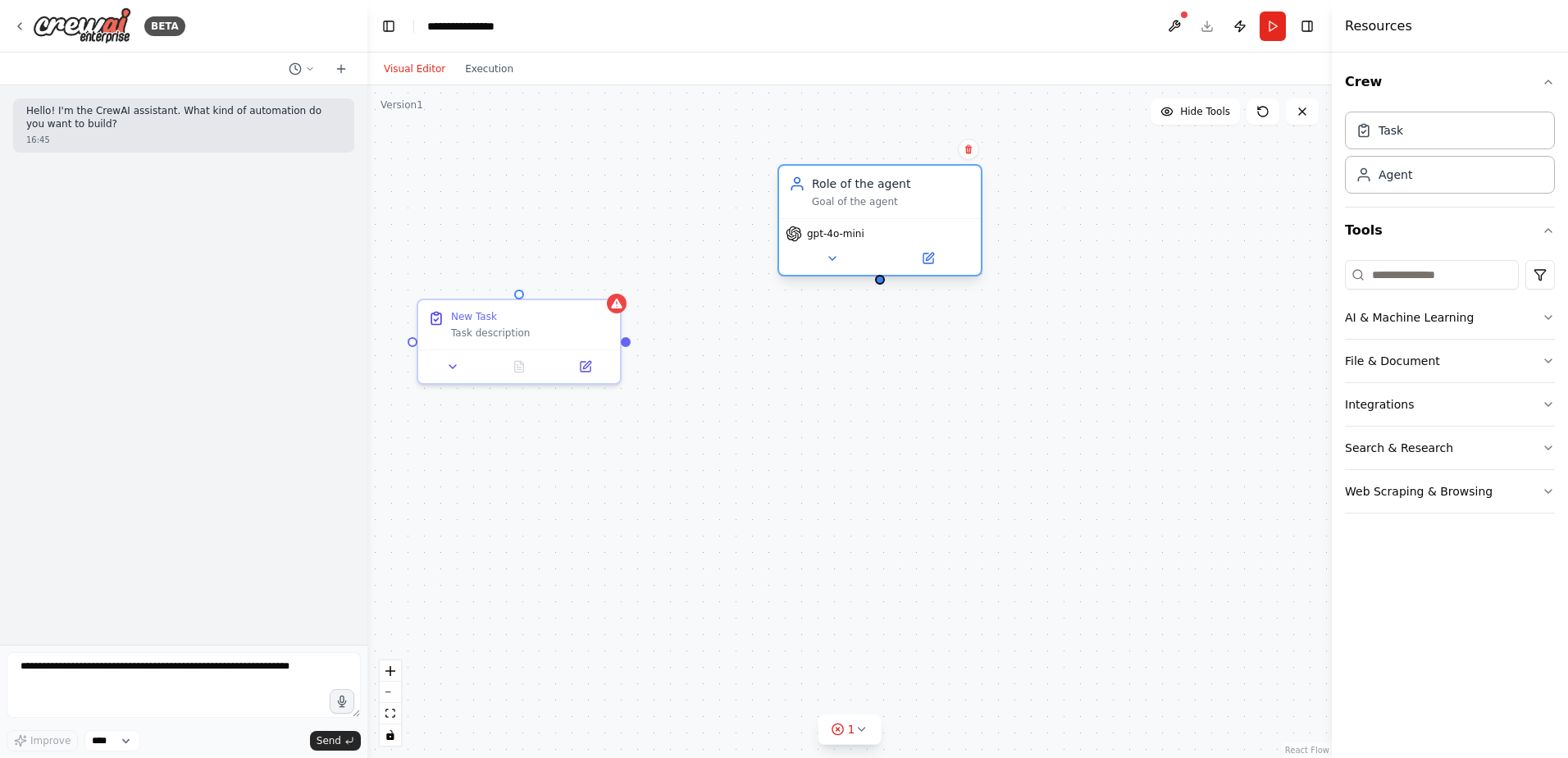
drag, startPoint x: 884, startPoint y: 300, endPoint x: 865, endPoint y: 179, distance: 122.5
click at [865, 179] on div "Role of the agent" at bounding box center [891, 184] width 159 height 16
drag, startPoint x: 627, startPoint y: 342, endPoint x: 879, endPoint y: 283, distance: 258.8
click at [879, 283] on div "Role of the agent Goal of the agent gpt-4o-mini New Task Task description" at bounding box center [850, 422] width 965 height 673
drag, startPoint x: 879, startPoint y: 285, endPoint x: 625, endPoint y: 346, distance: 261.2
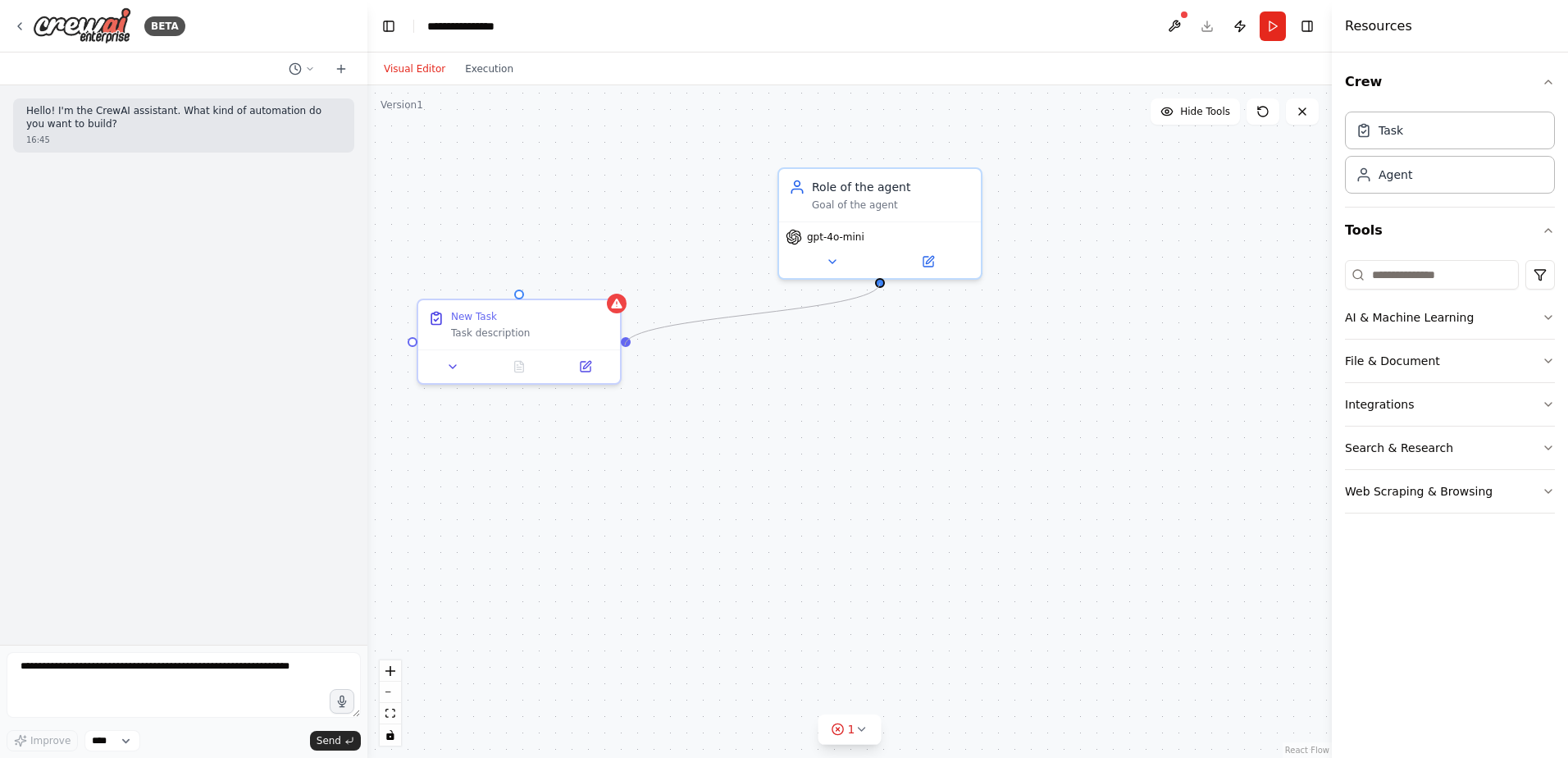
click at [625, 346] on div "Role of the agent Goal of the agent gpt-4o-mini New Task Task description" at bounding box center [850, 422] width 965 height 673
drag, startPoint x: 625, startPoint y: 346, endPoint x: 631, endPoint y: 336, distance: 11.7
click at [625, 342] on div "Role of the agent Goal of the agent gpt-4o-mini New Task Task description" at bounding box center [850, 422] width 965 height 673
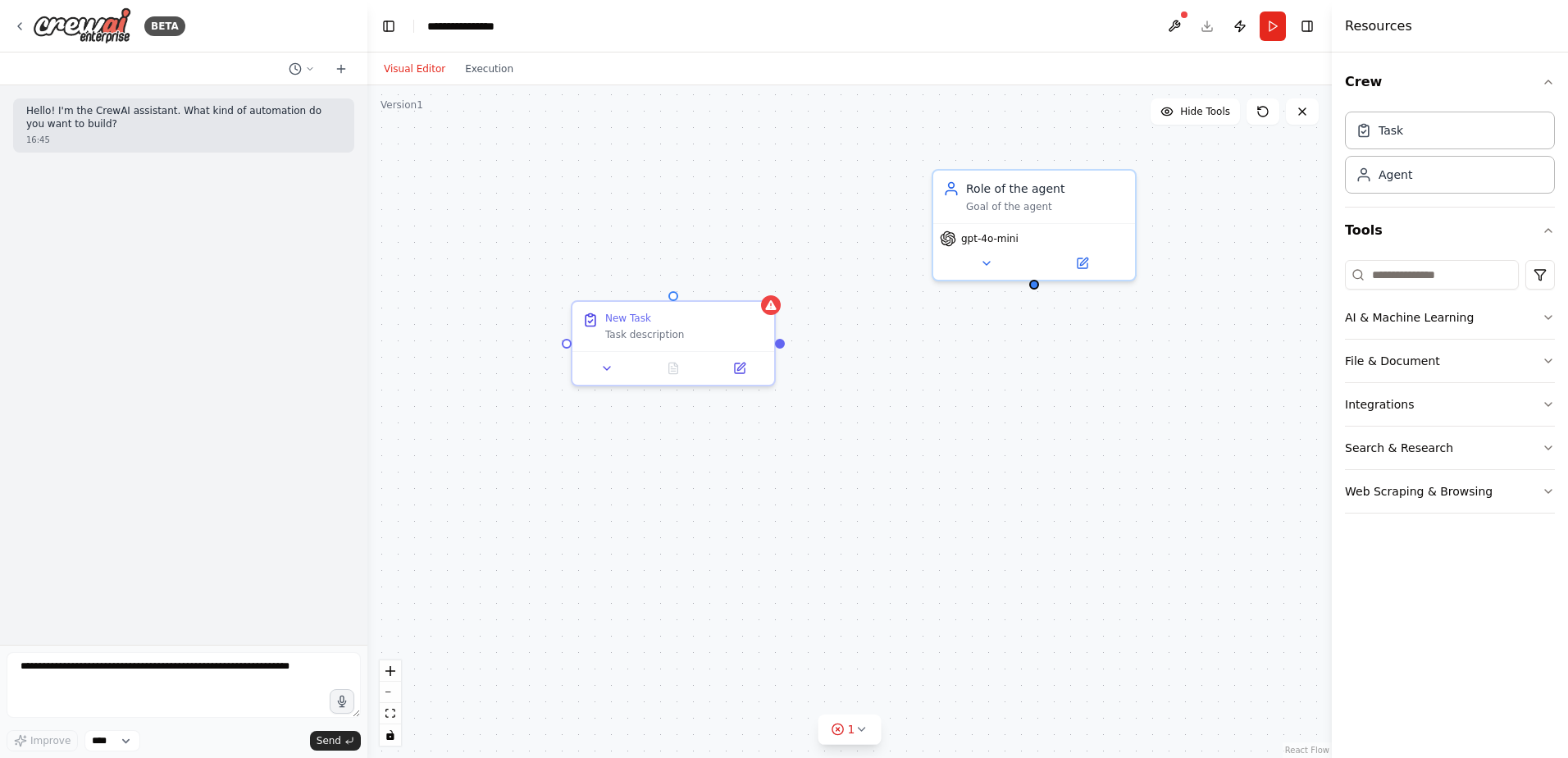
drag, startPoint x: 883, startPoint y: 286, endPoint x: 1060, endPoint y: 300, distance: 177.6
click at [1039, 292] on div "Role of the agent Goal of the agent gpt-4o-mini New Task Task description" at bounding box center [850, 422] width 965 height 673
drag, startPoint x: 679, startPoint y: 297, endPoint x: 1041, endPoint y: 293, distance: 362.0
click at [1041, 293] on div "Role of the agent Goal of the agent gpt-4o-mini New Task Task description" at bounding box center [850, 422] width 965 height 673
drag, startPoint x: 676, startPoint y: 324, endPoint x: 825, endPoint y: 360, distance: 153.3
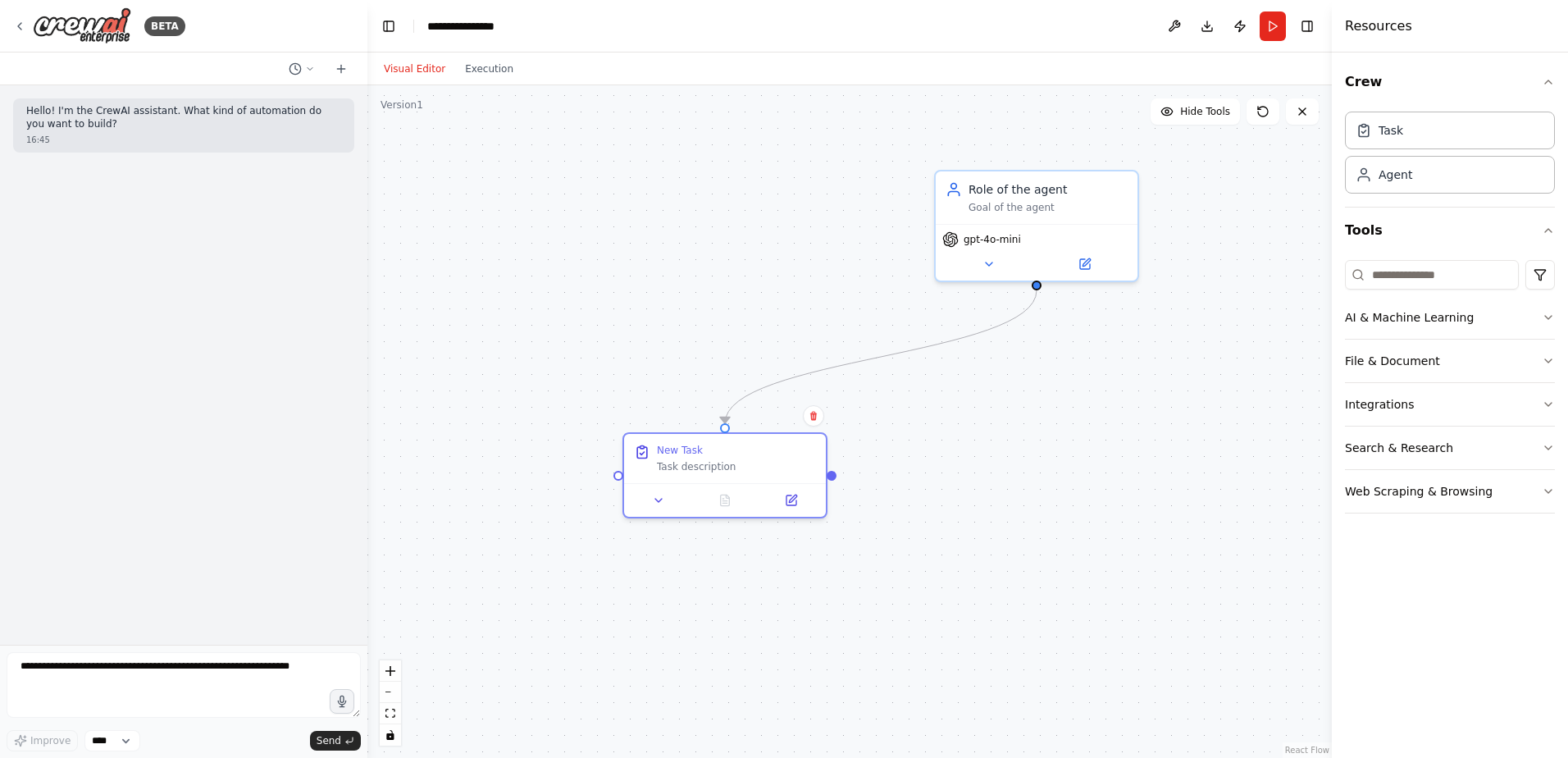
click at [732, 449] on div "New Task Task description" at bounding box center [736, 458] width 159 height 30
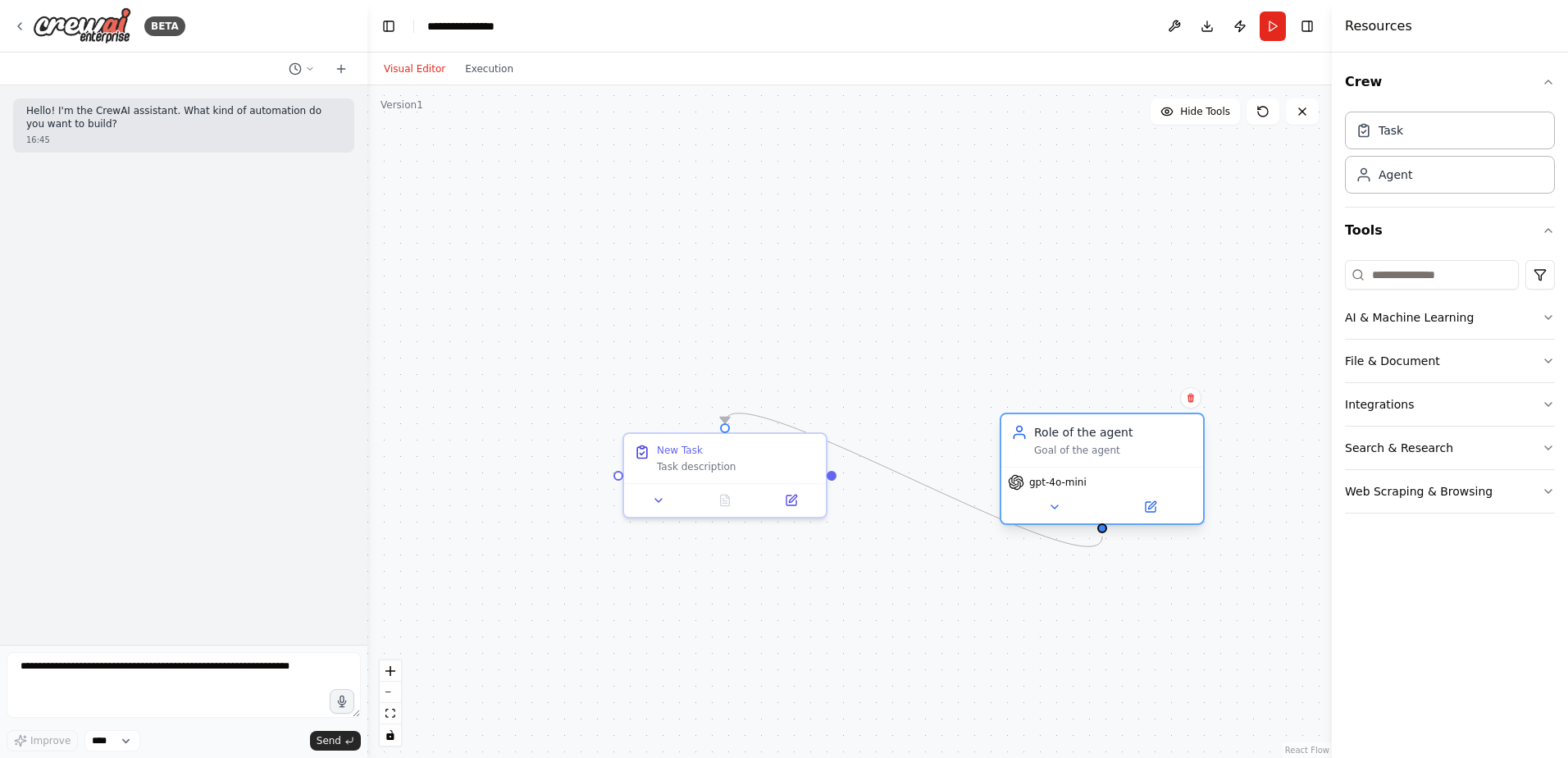
drag, startPoint x: 1069, startPoint y: 217, endPoint x: 1139, endPoint y: 467, distance: 259.6
click at [1139, 467] on div "Role of the agent Goal of the agent gpt-4o-mini" at bounding box center [1102, 469] width 205 height 113
click at [686, 472] on div "New Task Task description" at bounding box center [725, 455] width 202 height 49
click at [817, 421] on button at bounding box center [814, 416] width 21 height 21
click at [773, 418] on button "Confirm" at bounding box center [767, 416] width 58 height 20
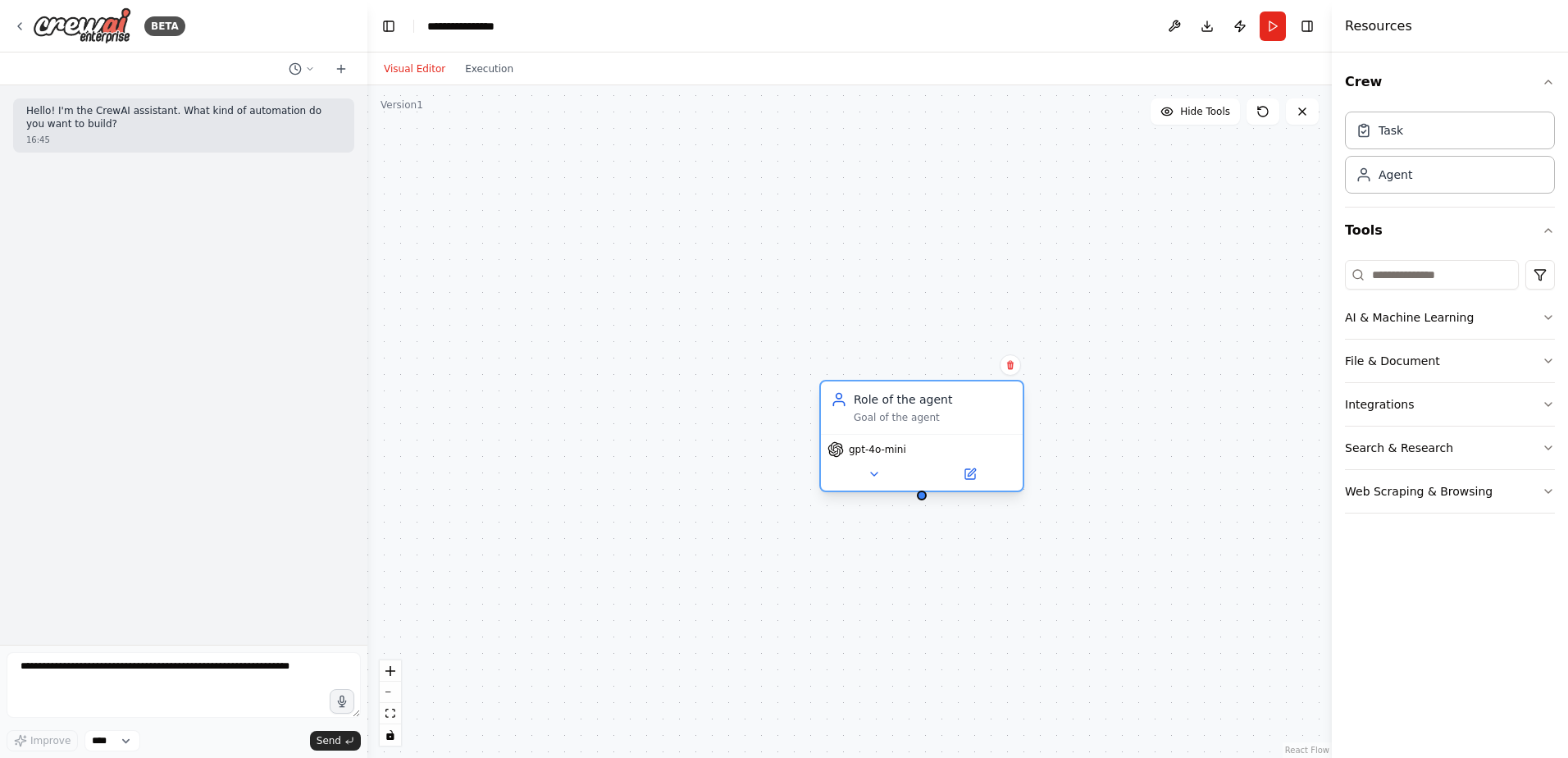
drag, startPoint x: 1141, startPoint y: 499, endPoint x: 959, endPoint y: 454, distance: 187.5
click at [958, 467] on button at bounding box center [970, 474] width 93 height 20
click at [1016, 370] on button at bounding box center [1010, 365] width 21 height 21
click at [1009, 366] on icon at bounding box center [1010, 365] width 10 height 10
click at [958, 360] on button "Confirm" at bounding box center [964, 365] width 58 height 20
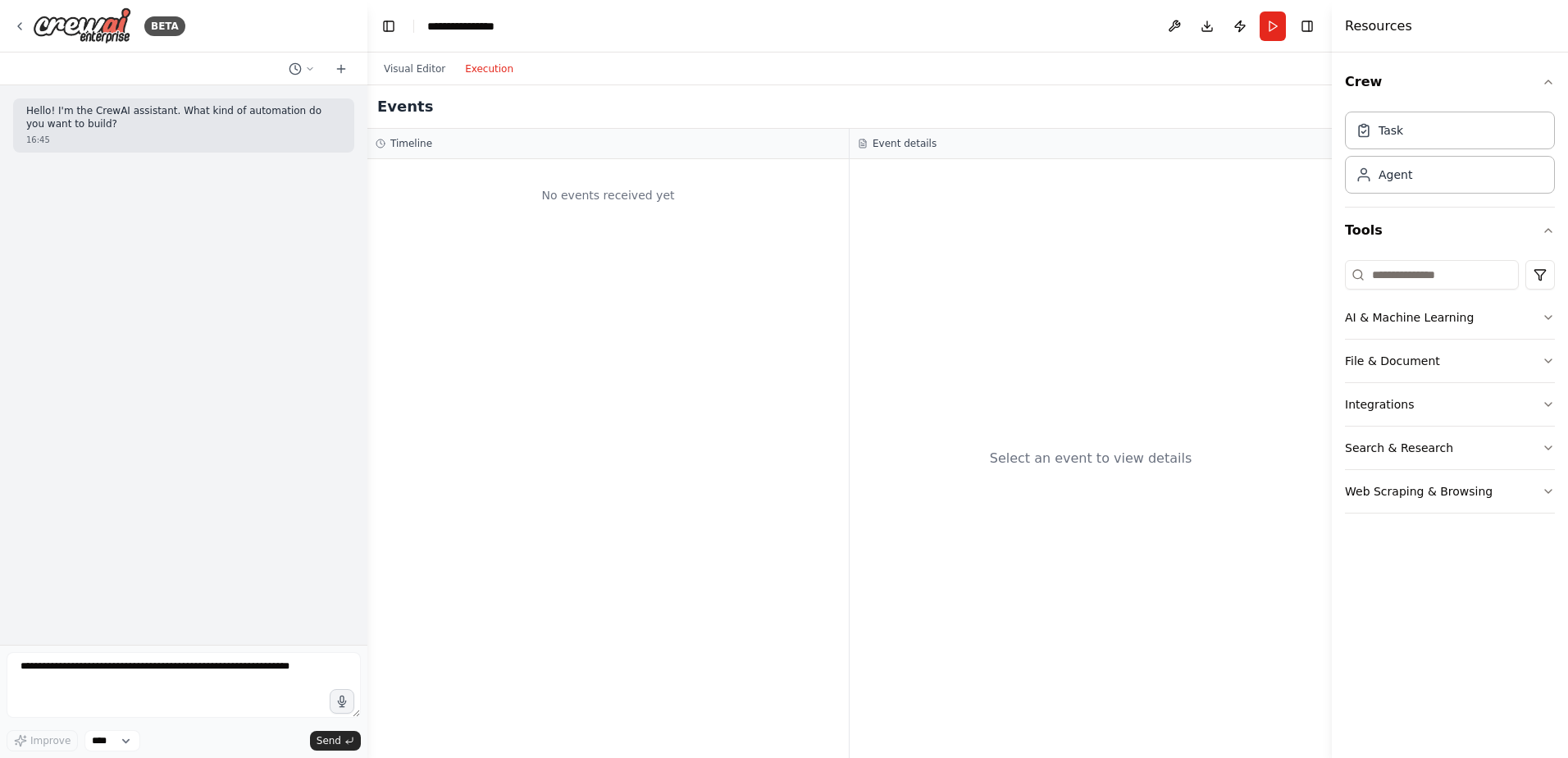
click at [480, 71] on button "Execution" at bounding box center [489, 69] width 68 height 20
drag, startPoint x: 467, startPoint y: 161, endPoint x: 513, endPoint y: 162, distance: 46.0
click at [468, 162] on div "No events received yet" at bounding box center [608, 458] width 481 height 599
click at [518, 162] on div "No events received yet" at bounding box center [608, 458] width 481 height 599
click at [1215, 26] on button "Download" at bounding box center [1208, 26] width 26 height 30
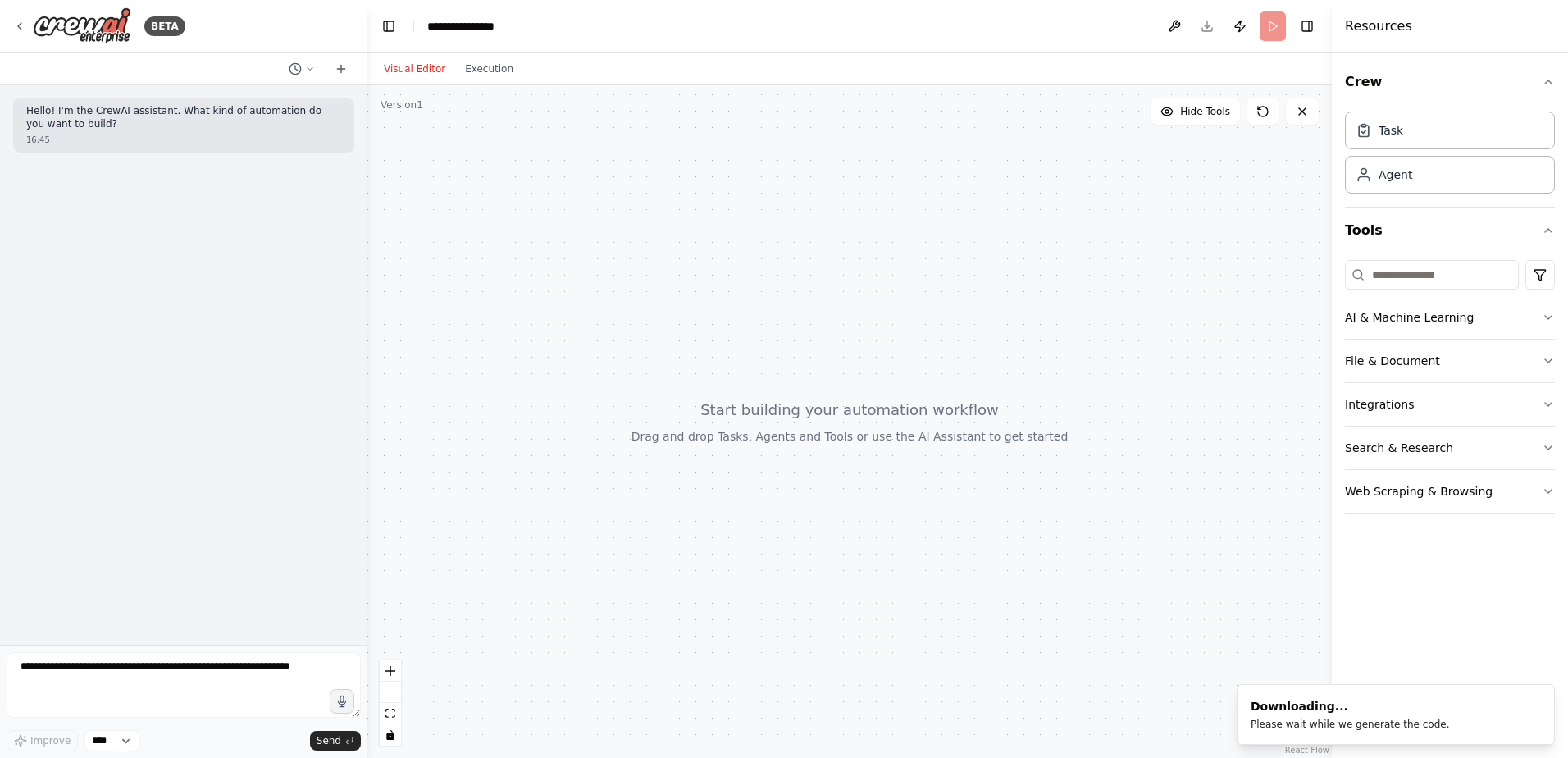
click at [418, 68] on button "Visual Editor" at bounding box center [415, 69] width 81 height 20
click at [1090, 295] on div at bounding box center [850, 422] width 965 height 673
click at [1301, 27] on button "Toggle Right Sidebar" at bounding box center [1307, 26] width 23 height 23
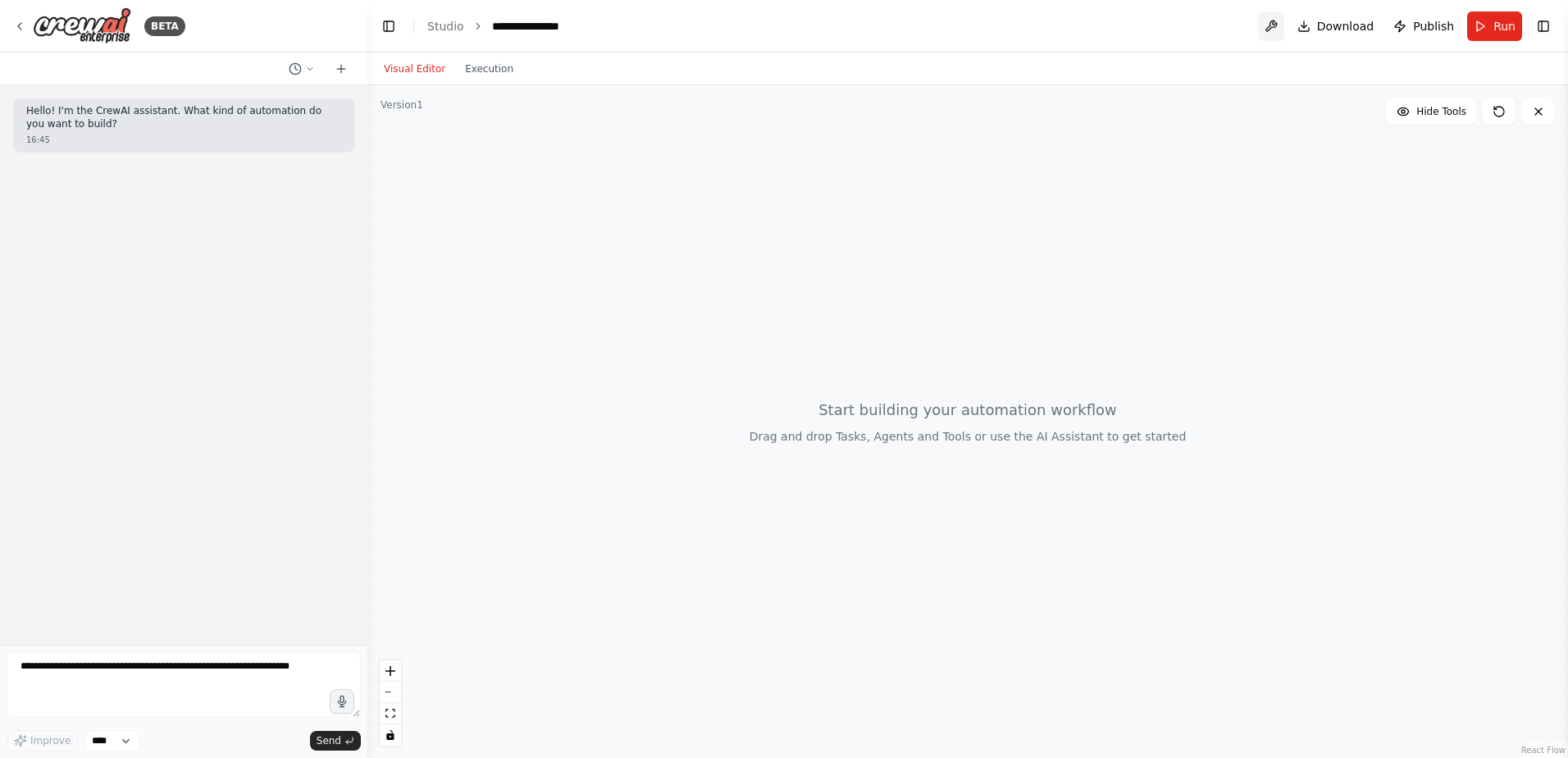
click at [1273, 26] on button at bounding box center [1271, 26] width 26 height 30
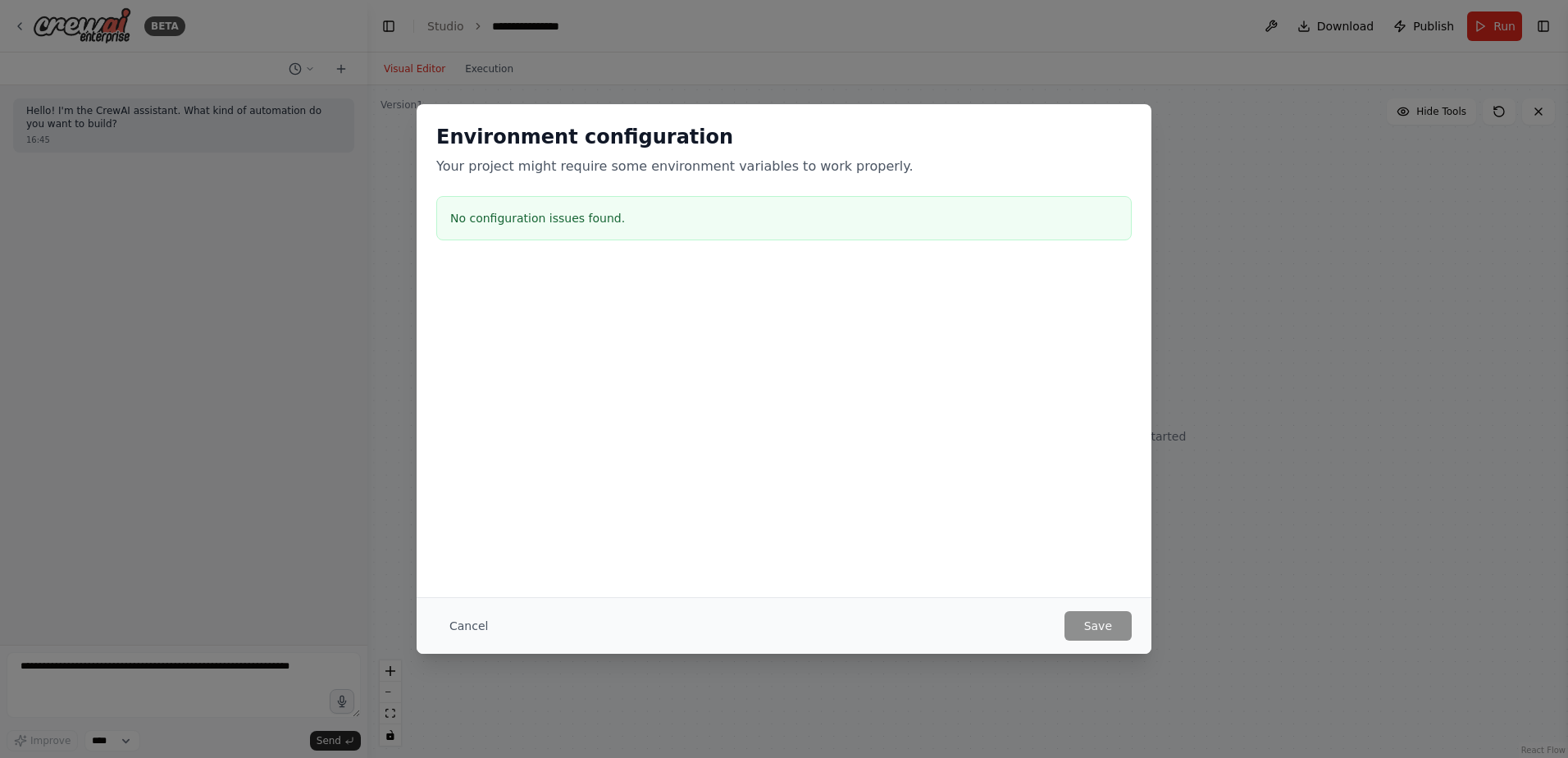
click at [447, 607] on div "Cancel Save" at bounding box center [784, 625] width 735 height 57
click at [462, 619] on button "Cancel" at bounding box center [468, 626] width 65 height 30
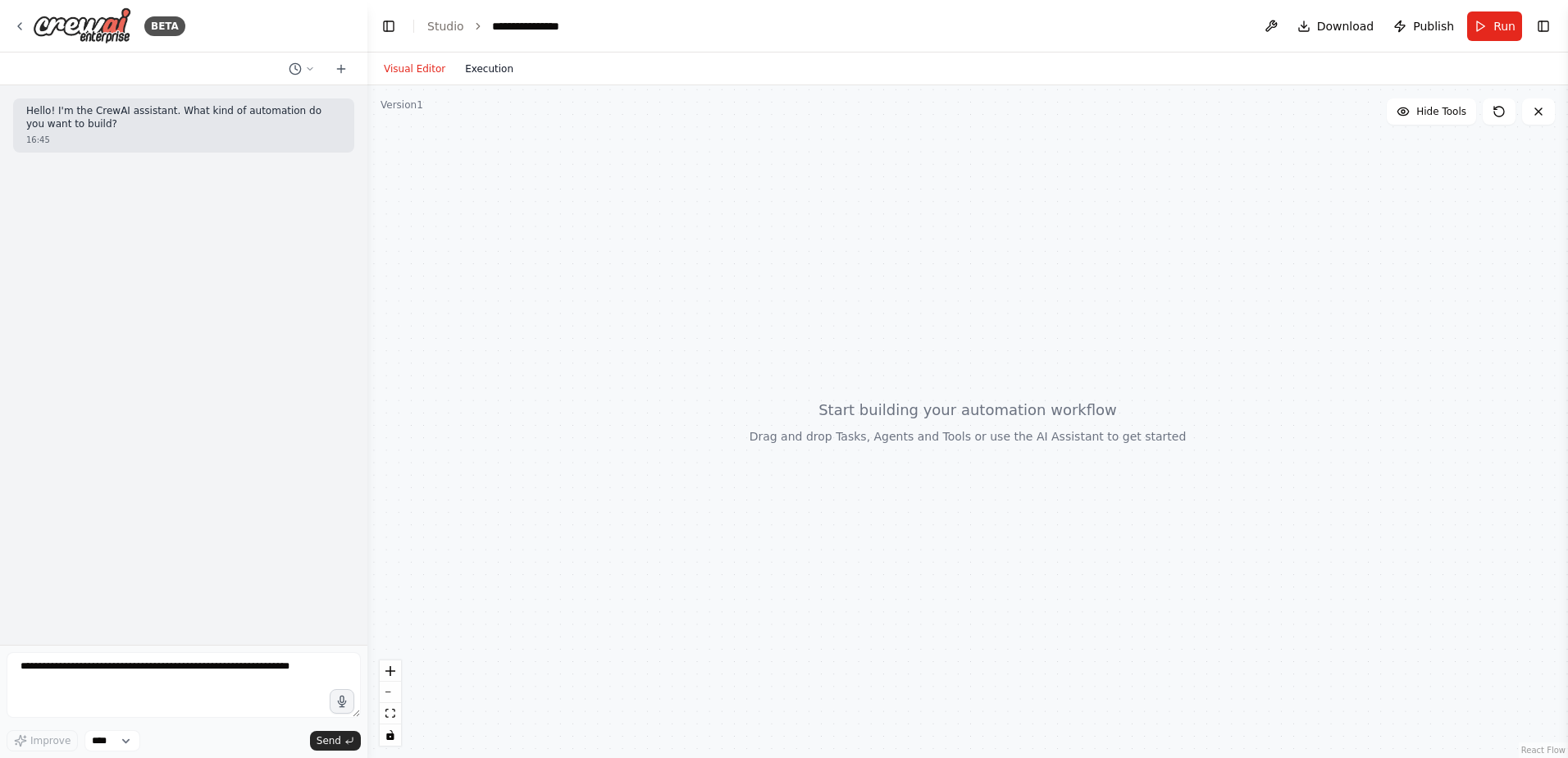
click at [497, 66] on button "Execution" at bounding box center [489, 69] width 68 height 20
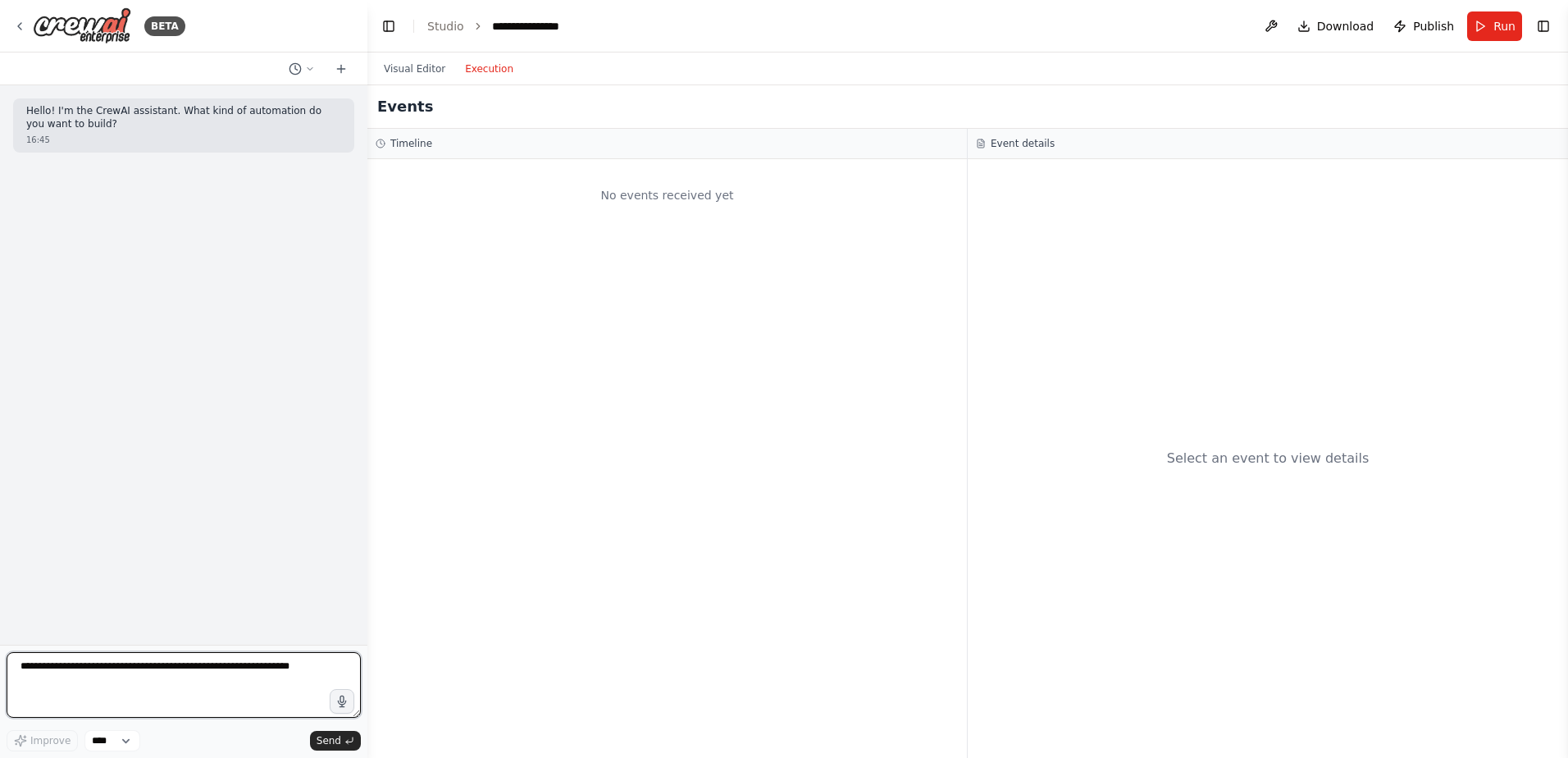
click at [214, 672] on textarea at bounding box center [183, 686] width 355 height 66
paste textarea "**********"
type textarea "**********"
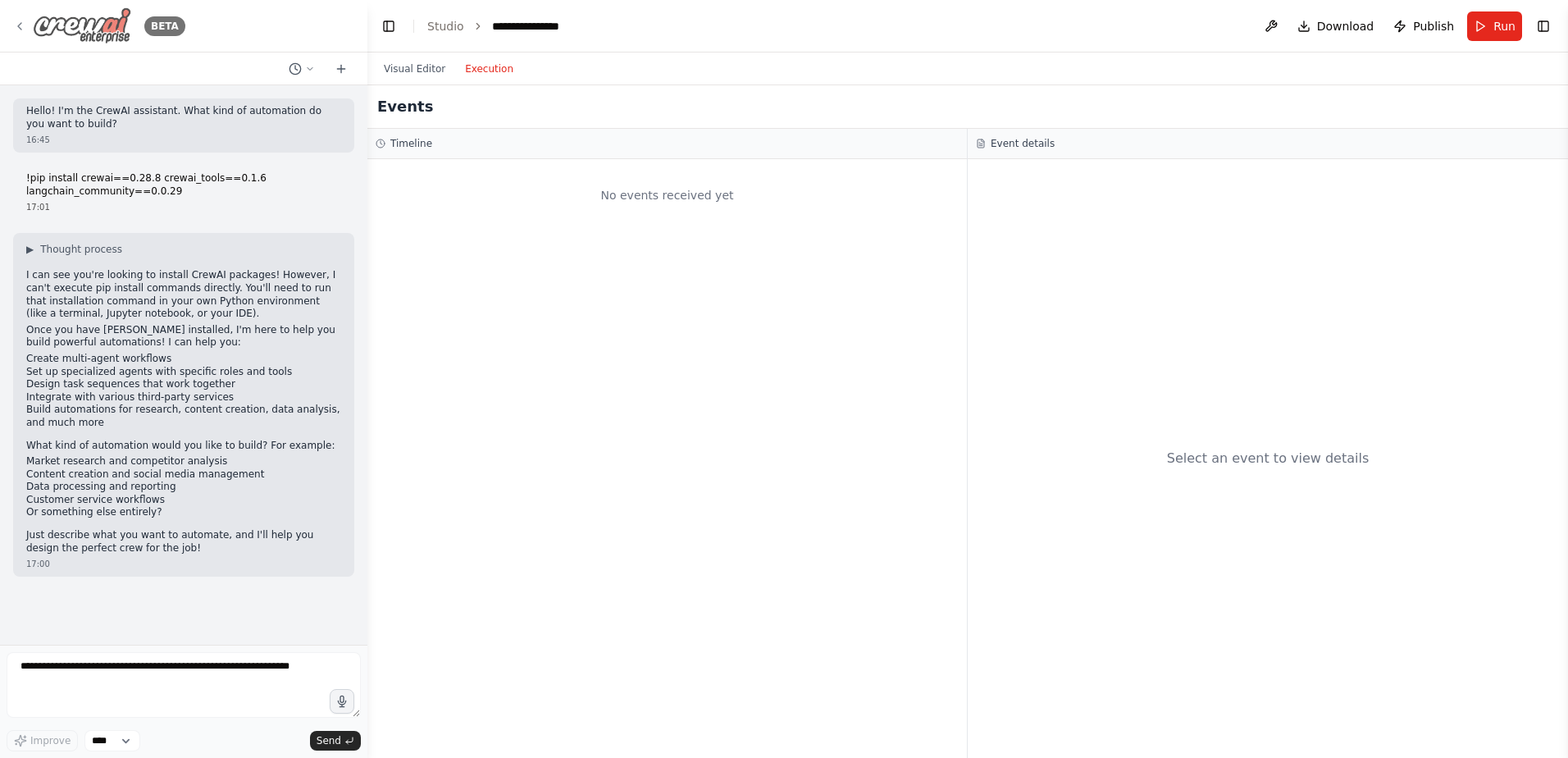
click at [117, 26] on img at bounding box center [82, 26] width 99 height 37
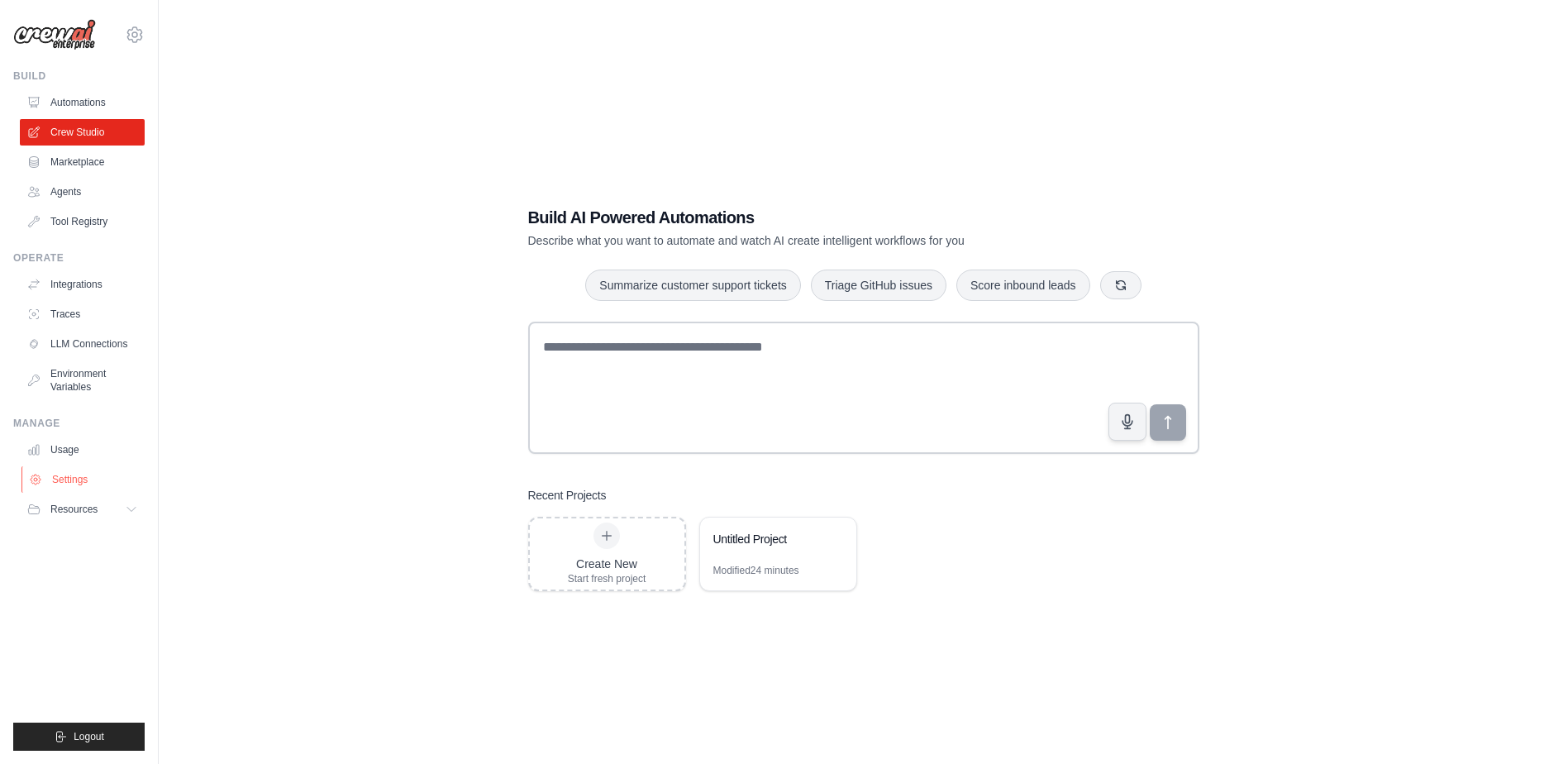
click at [90, 484] on link "Settings" at bounding box center [84, 479] width 125 height 27
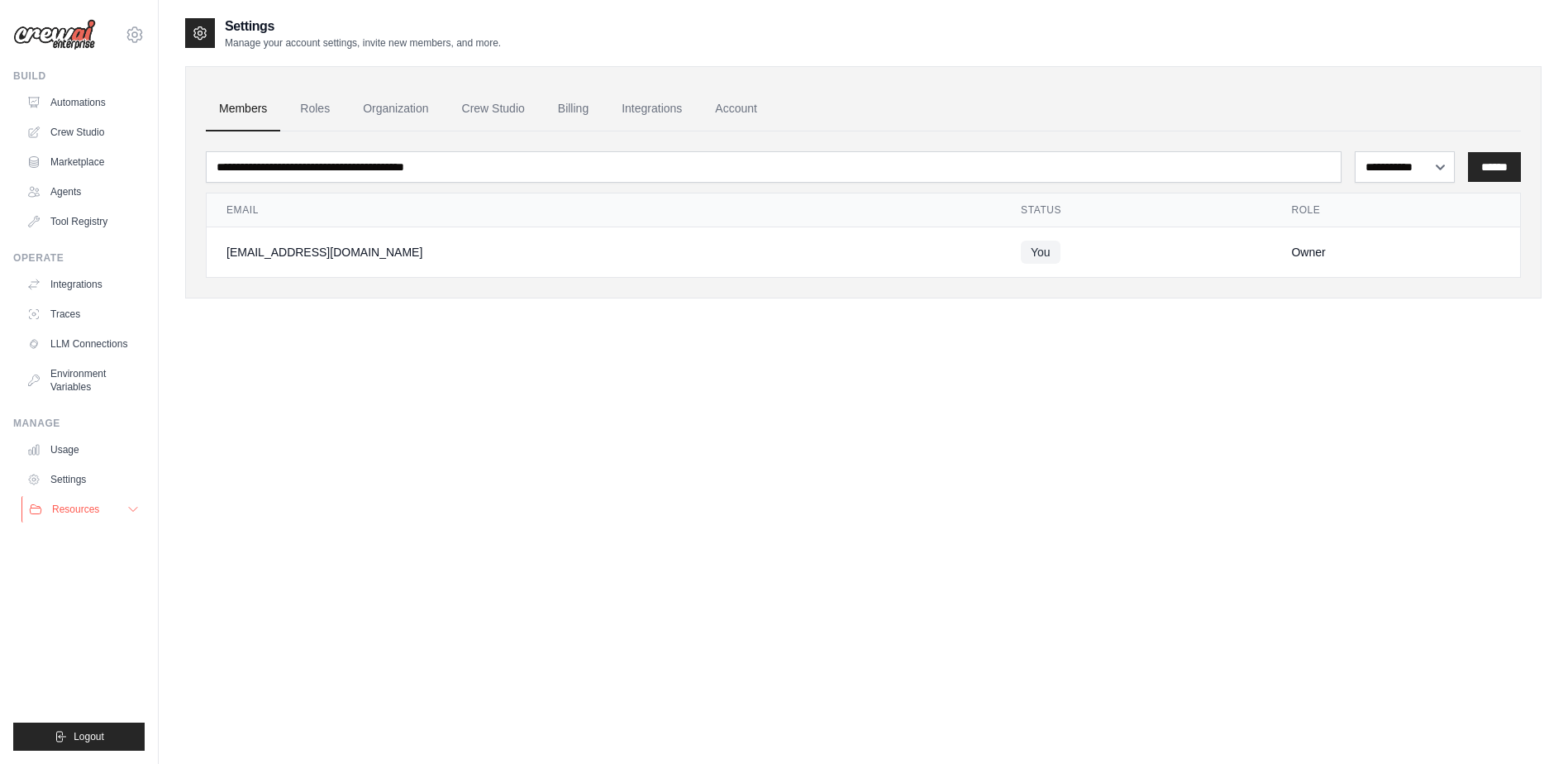
click at [90, 502] on button "Resources" at bounding box center [84, 509] width 125 height 27
click at [617, 96] on link "Integrations" at bounding box center [652, 109] width 87 height 45
